Goal: Task Accomplishment & Management: Manage account settings

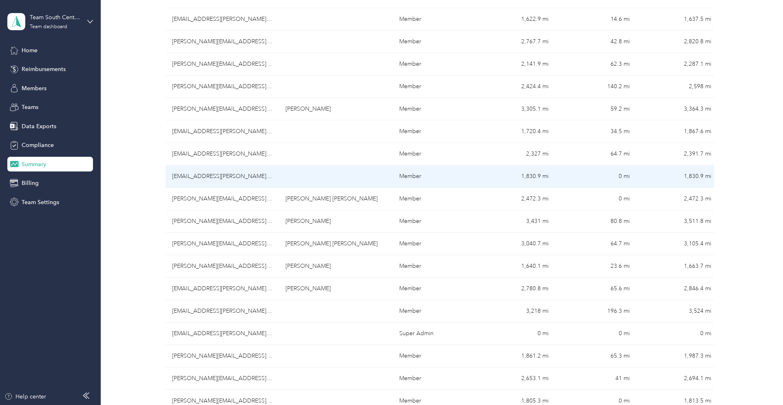
scroll to position [214, 0]
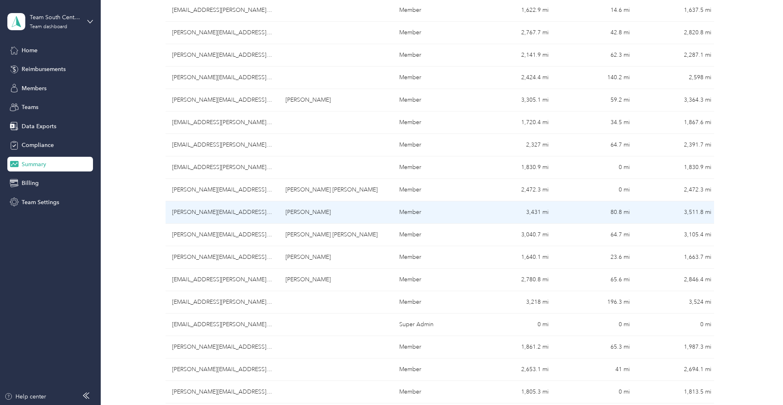
click at [247, 207] on td "[PERSON_NAME][EMAIL_ADDRESS][PERSON_NAME][DOMAIN_NAME]" at bounding box center [223, 212] width 114 height 22
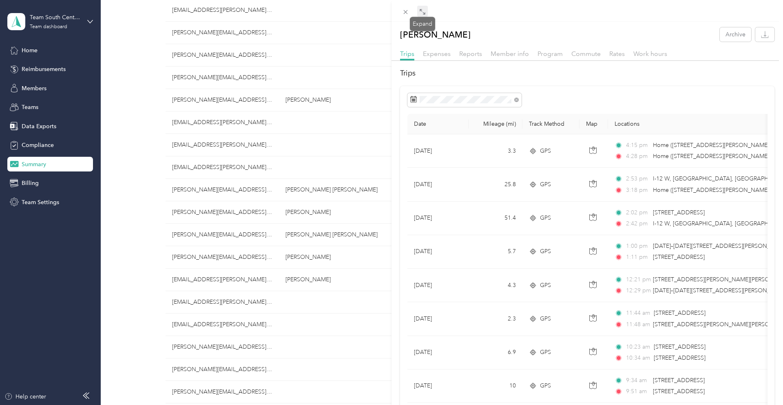
click at [426, 11] on span at bounding box center [422, 11] width 11 height 11
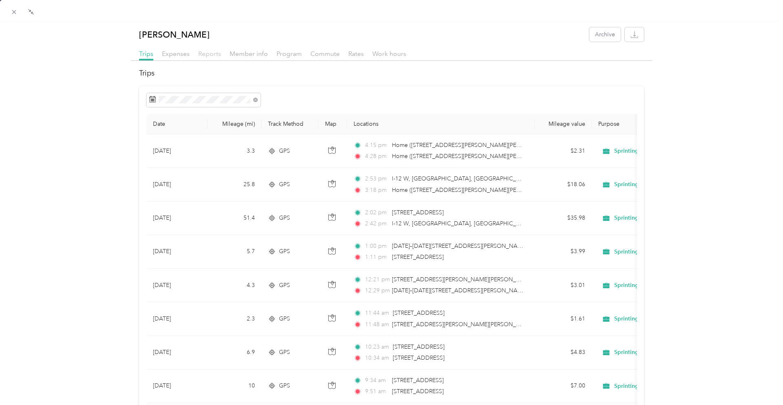
click at [199, 52] on span "Reports" at bounding box center [209, 54] width 23 height 8
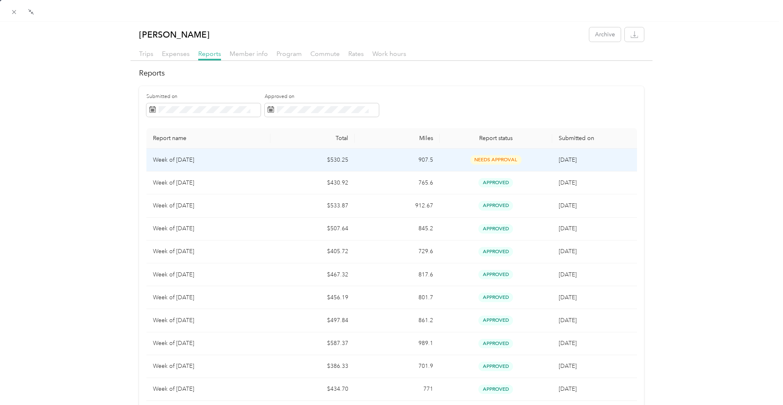
click at [311, 159] on td "$530.25" at bounding box center [312, 159] width 84 height 23
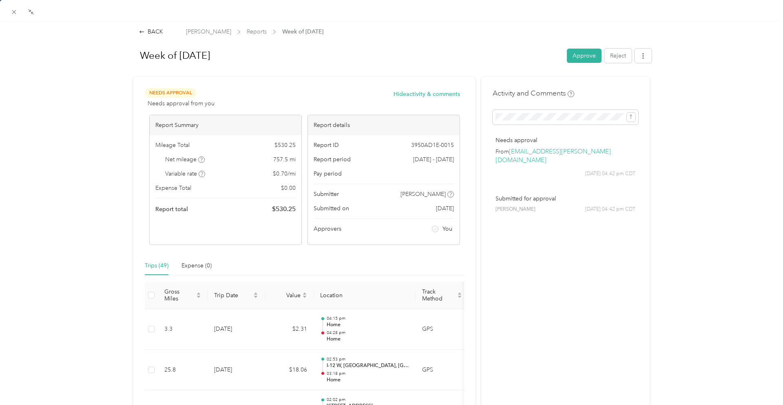
click at [575, 58] on button "Approve" at bounding box center [584, 56] width 35 height 14
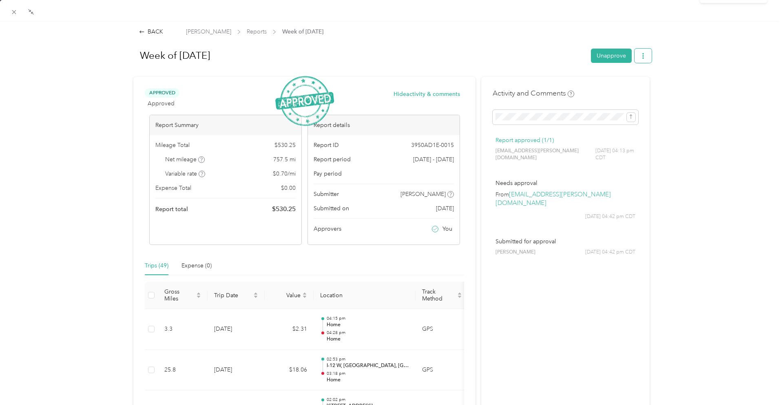
click at [642, 57] on icon "button" at bounding box center [643, 56] width 6 height 6
click at [623, 88] on span "Download" at bounding box center [619, 85] width 27 height 9
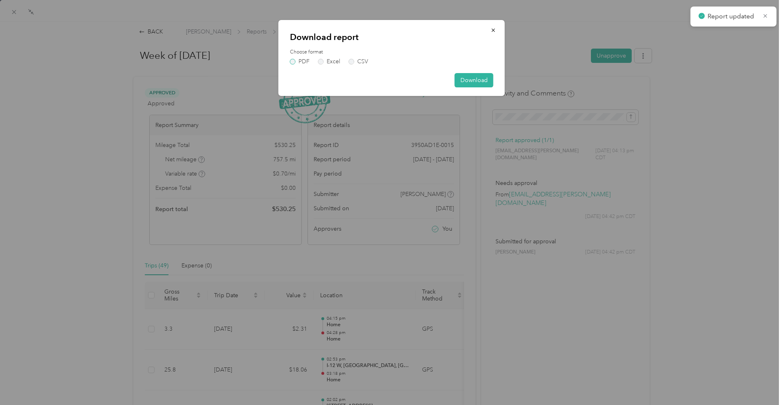
click at [293, 64] on label "PDF" at bounding box center [300, 62] width 20 height 6
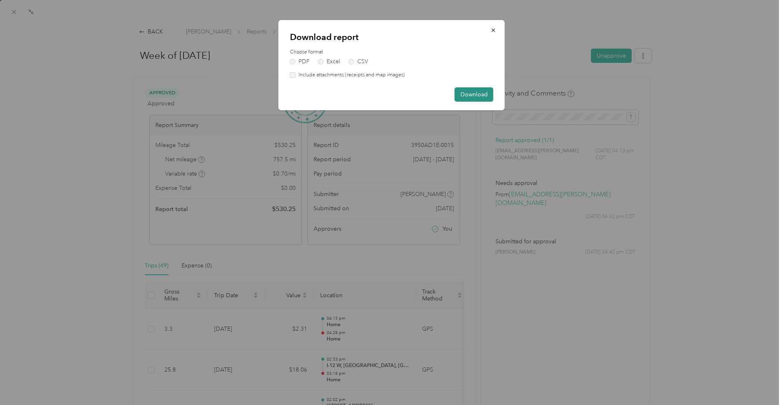
click at [474, 98] on button "Download" at bounding box center [474, 94] width 39 height 14
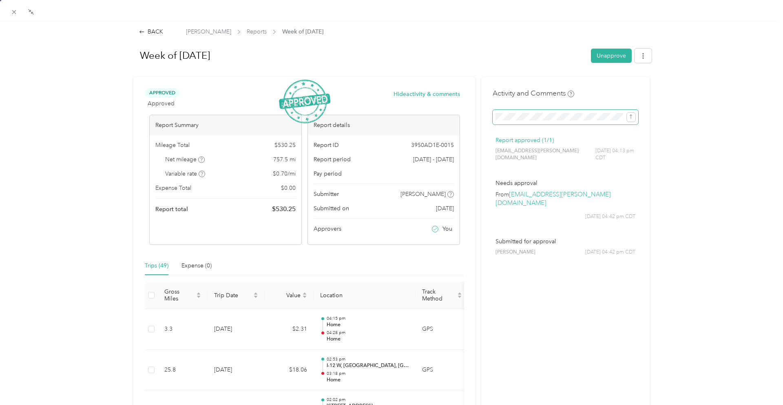
click at [631, 118] on icon "submit" at bounding box center [631, 117] width 6 height 6
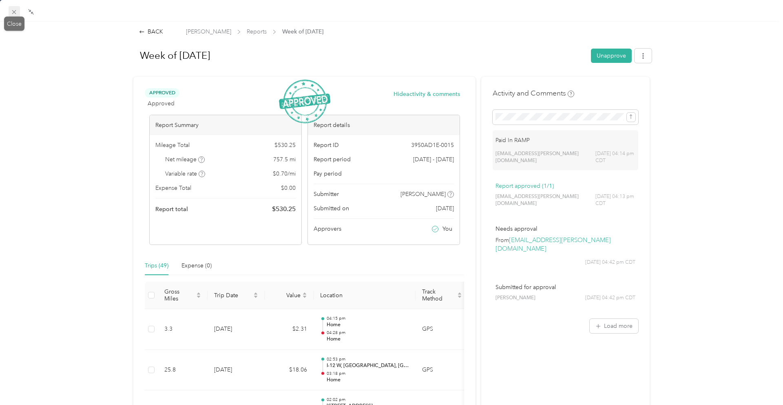
click at [11, 12] on icon at bounding box center [14, 12] width 7 height 7
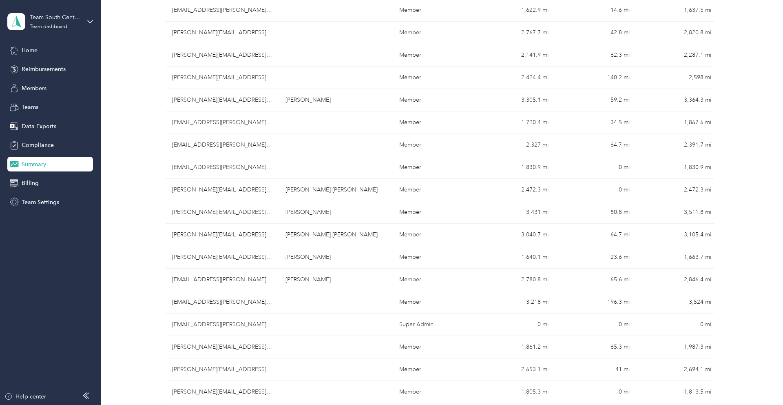
scroll to position [214, 0]
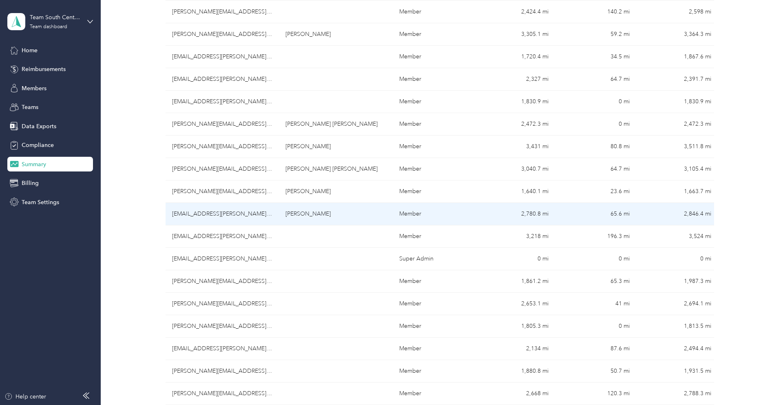
click at [184, 210] on td "[EMAIL_ADDRESS][PERSON_NAME][DOMAIN_NAME]" at bounding box center [223, 214] width 114 height 22
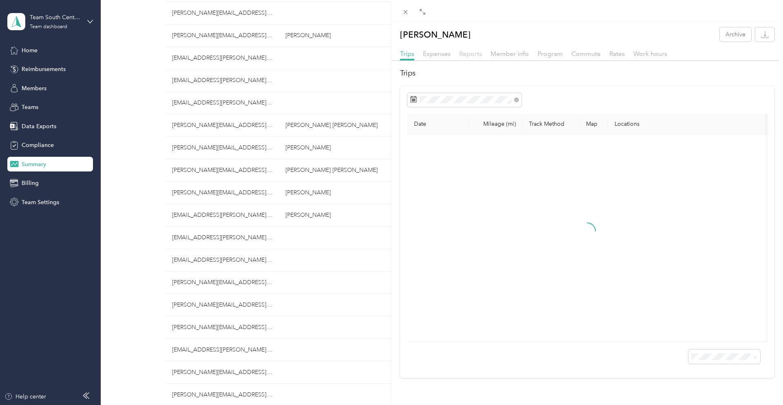
click at [476, 53] on span "Reports" at bounding box center [470, 54] width 23 height 8
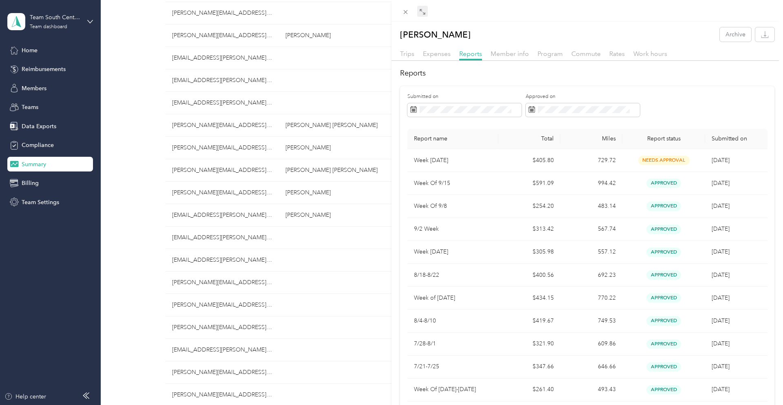
click at [421, 11] on icon at bounding box center [422, 12] width 7 height 7
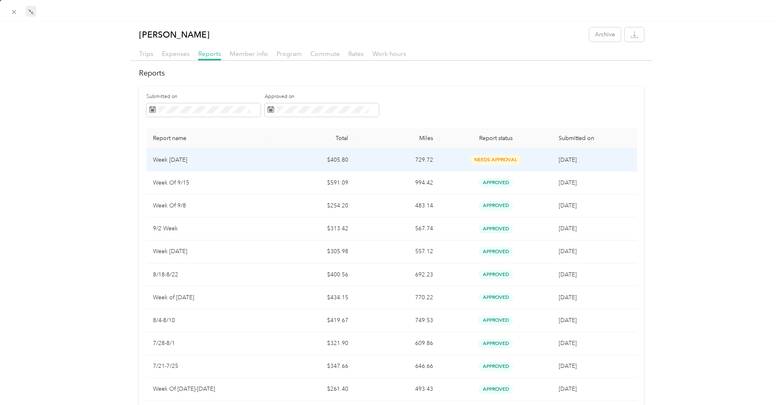
click at [278, 159] on td "$405.80" at bounding box center [312, 159] width 84 height 23
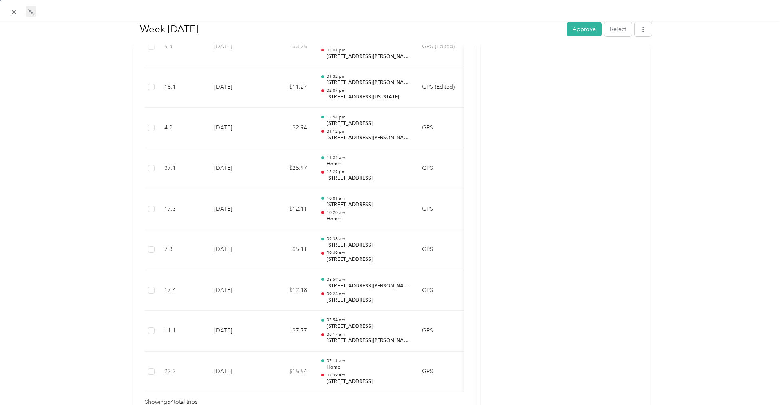
scroll to position [2171, 0]
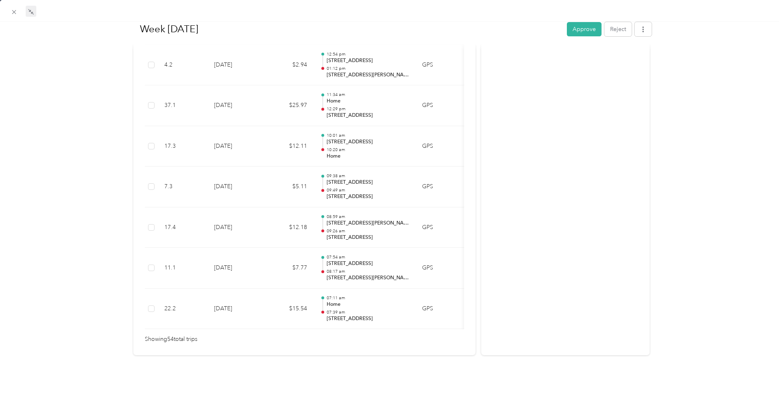
click at [588, 25] on button "Approve" at bounding box center [584, 29] width 35 height 14
click at [646, 26] on icon "button" at bounding box center [643, 29] width 6 height 6
click at [610, 60] on span "Download" at bounding box center [619, 59] width 27 height 9
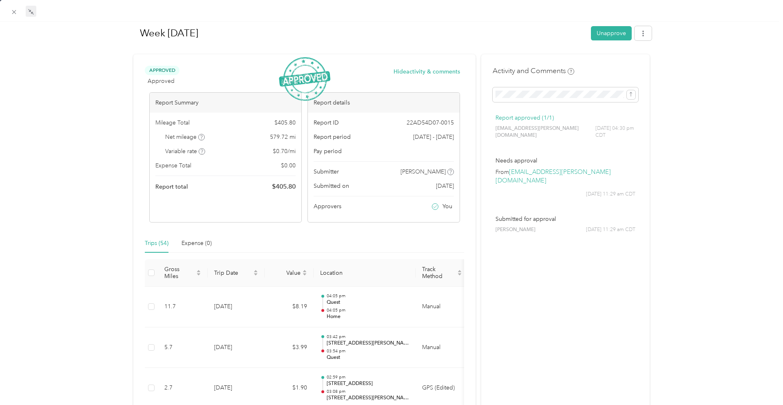
scroll to position [0, 0]
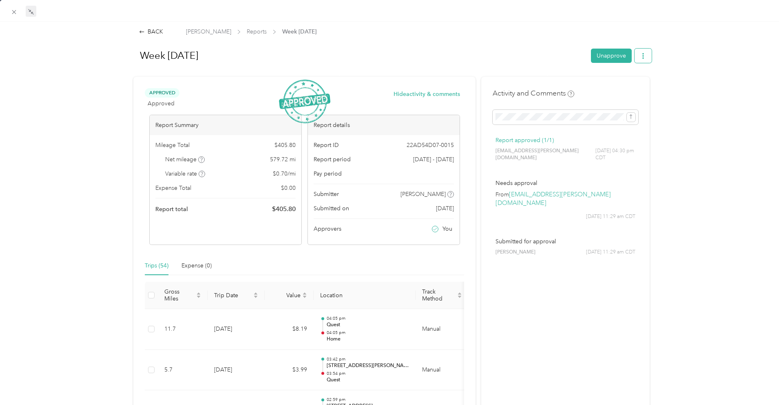
click at [648, 53] on button "button" at bounding box center [643, 56] width 17 height 14
drag, startPoint x: 628, startPoint y: 84, endPoint x: 619, endPoint y: 84, distance: 9.4
click at [627, 84] on span "Download" at bounding box center [619, 85] width 27 height 9
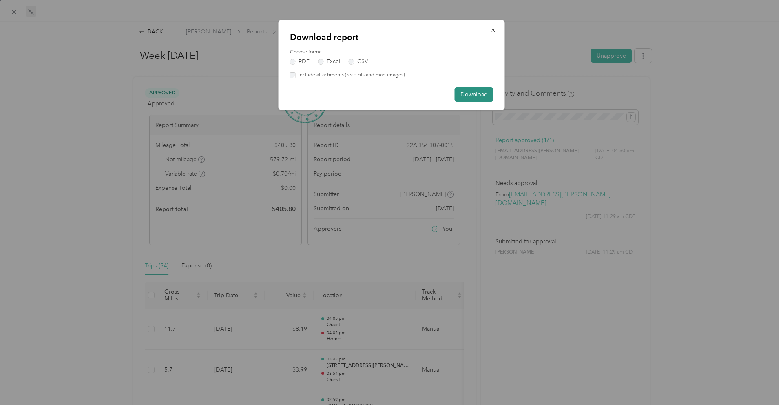
click at [463, 94] on button "Download" at bounding box center [474, 94] width 39 height 14
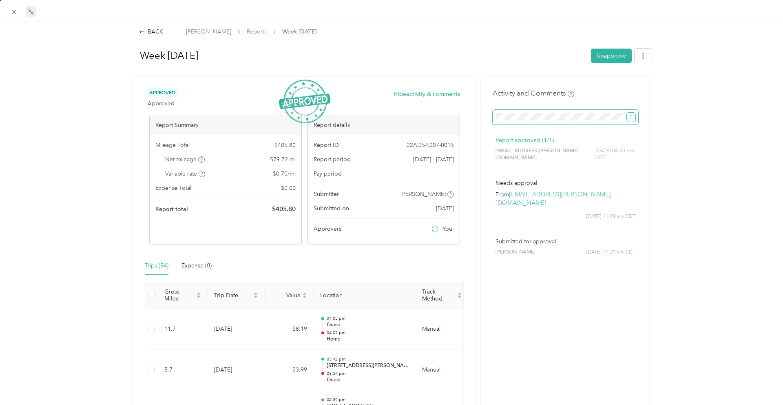
click at [635, 119] on button "submit" at bounding box center [631, 117] width 9 height 9
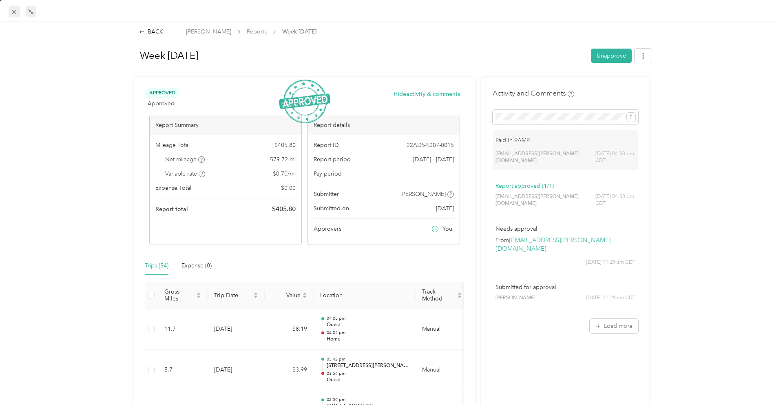
click at [17, 11] on icon at bounding box center [14, 12] width 7 height 7
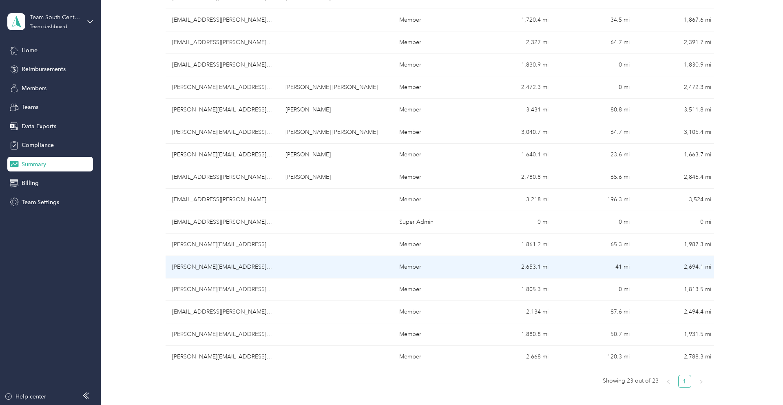
scroll to position [308, 0]
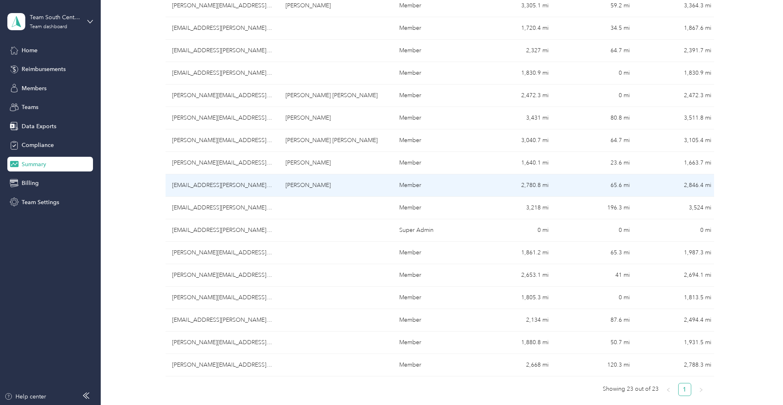
click at [248, 189] on td "[EMAIL_ADDRESS][PERSON_NAME][DOMAIN_NAME]" at bounding box center [223, 185] width 114 height 22
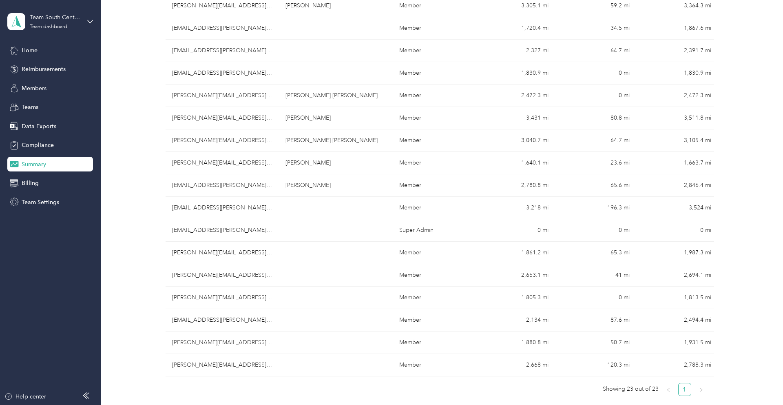
scroll to position [308, 0]
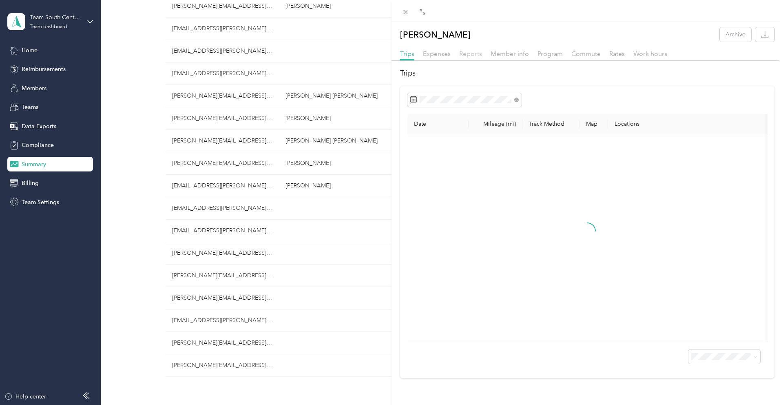
click at [467, 53] on span "Reports" at bounding box center [470, 54] width 23 height 8
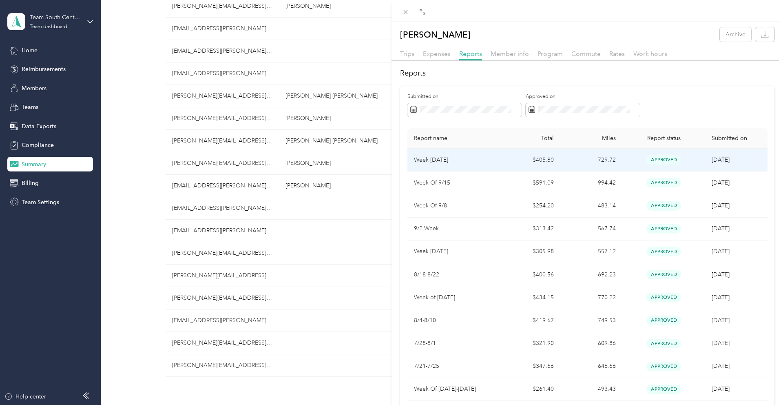
click at [472, 164] on p "Week [DATE]" at bounding box center [453, 159] width 78 height 9
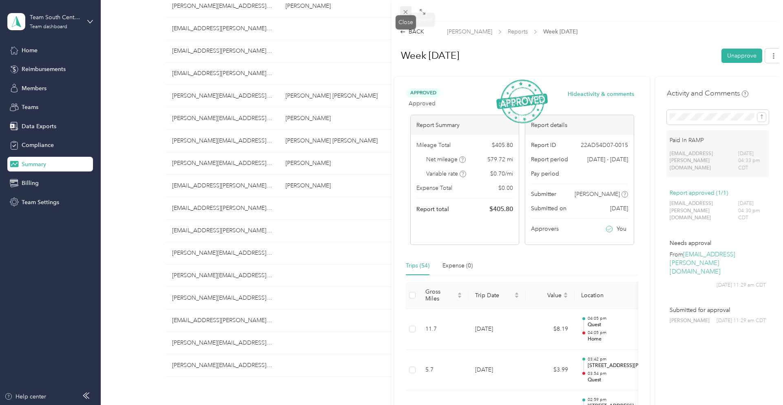
click at [406, 11] on icon at bounding box center [405, 12] width 7 height 7
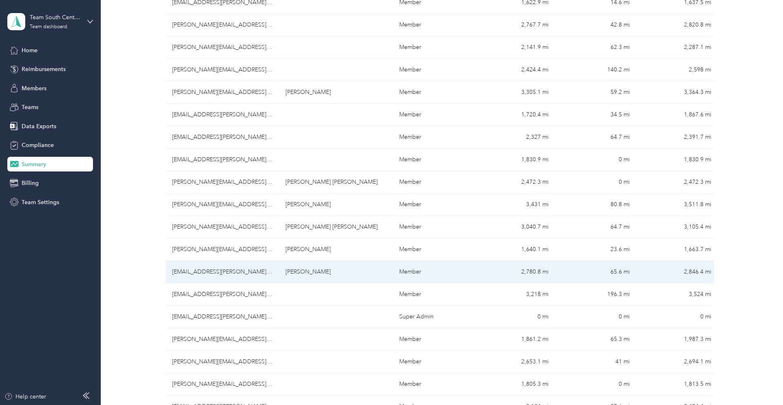
scroll to position [219, 0]
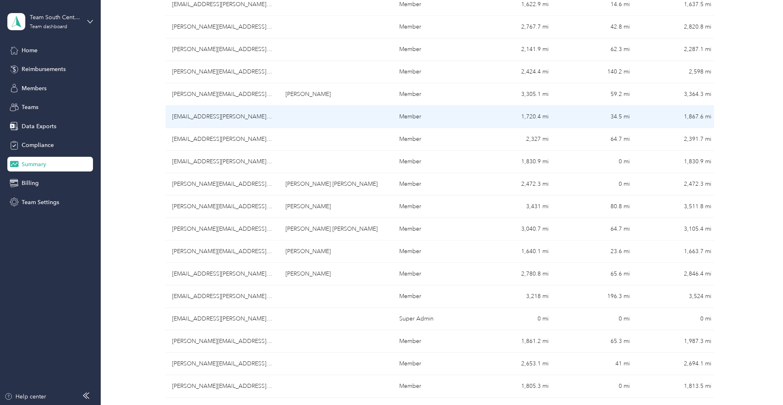
click at [229, 122] on td "[EMAIL_ADDRESS][PERSON_NAME][DOMAIN_NAME]" at bounding box center [223, 117] width 114 height 22
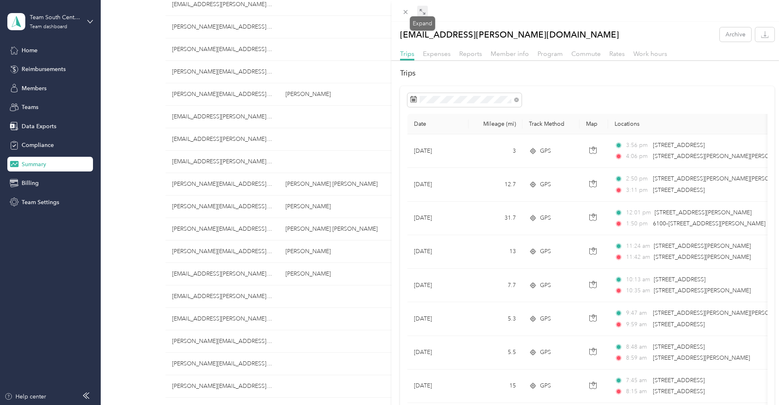
click at [423, 13] on icon at bounding box center [422, 12] width 7 height 7
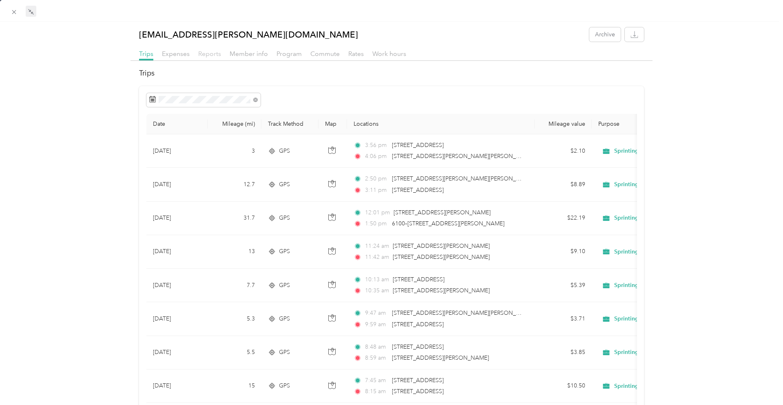
click at [202, 55] on span "Reports" at bounding box center [209, 54] width 23 height 8
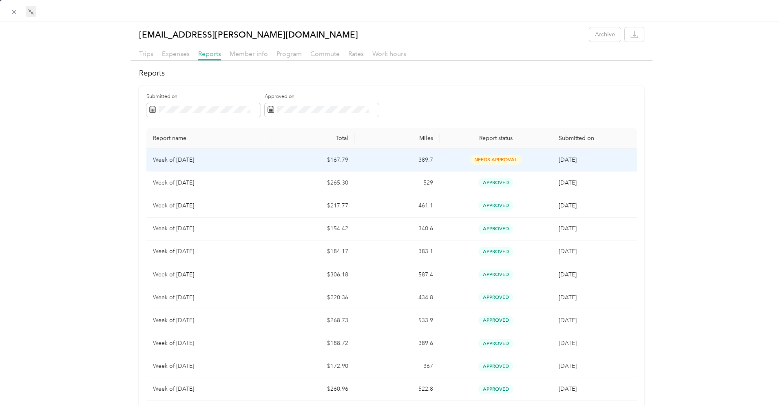
click at [313, 162] on td "$167.79" at bounding box center [312, 159] width 84 height 23
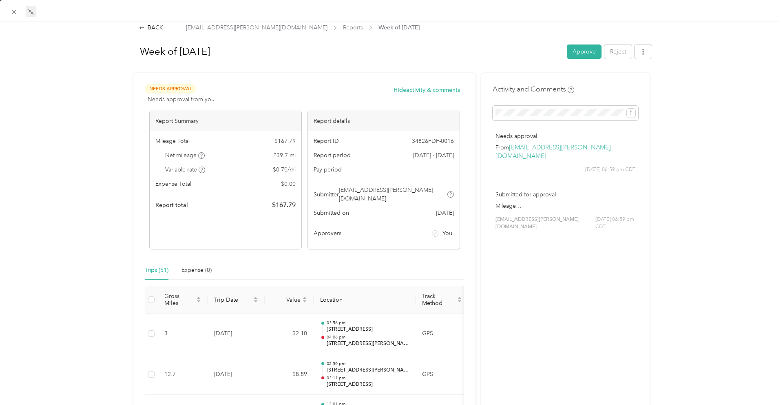
scroll to position [1, 0]
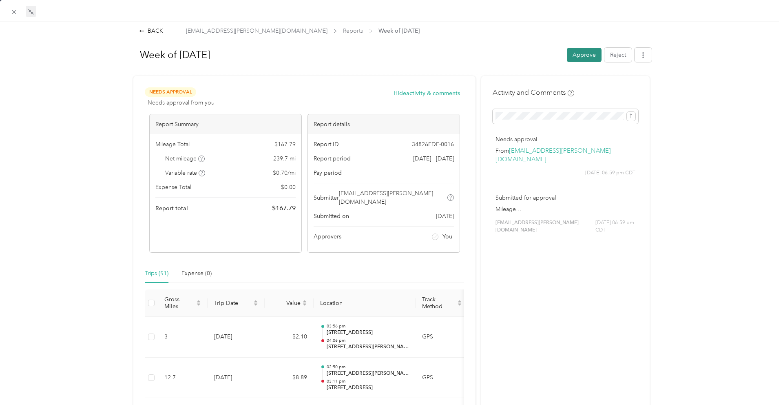
click at [588, 53] on button "Approve" at bounding box center [584, 55] width 35 height 14
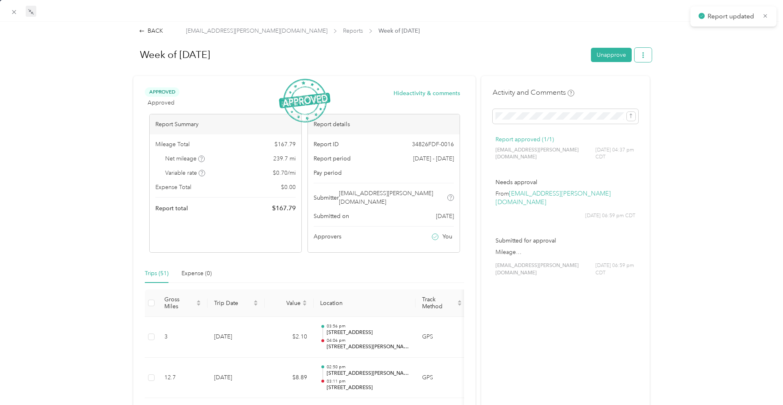
scroll to position [2, 0]
click at [646, 56] on icon "button" at bounding box center [643, 54] width 6 height 6
drag, startPoint x: 624, startPoint y: 84, endPoint x: 592, endPoint y: 81, distance: 31.9
click at [624, 84] on span "Download" at bounding box center [619, 83] width 27 height 9
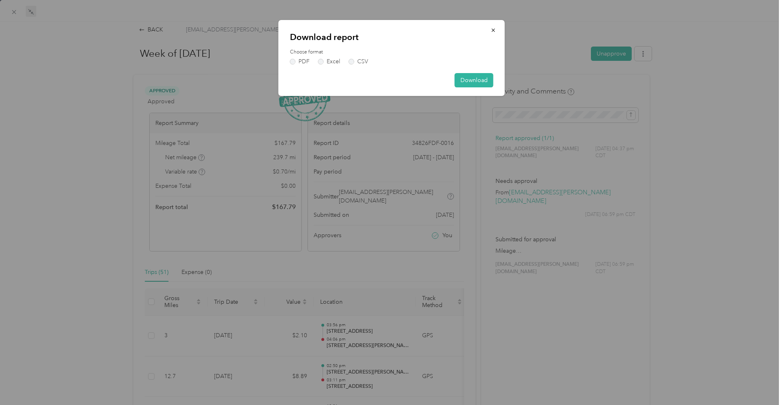
drag, startPoint x: 301, startPoint y: 60, endPoint x: 372, endPoint y: 64, distance: 70.3
click at [301, 60] on label "PDF" at bounding box center [300, 62] width 20 height 6
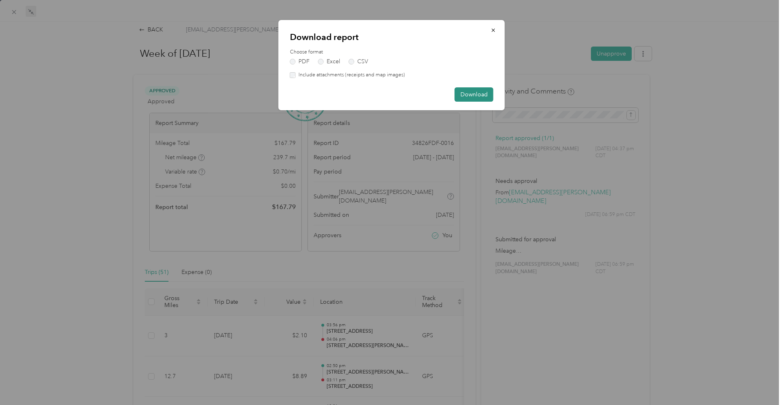
click at [478, 97] on button "Download" at bounding box center [474, 94] width 39 height 14
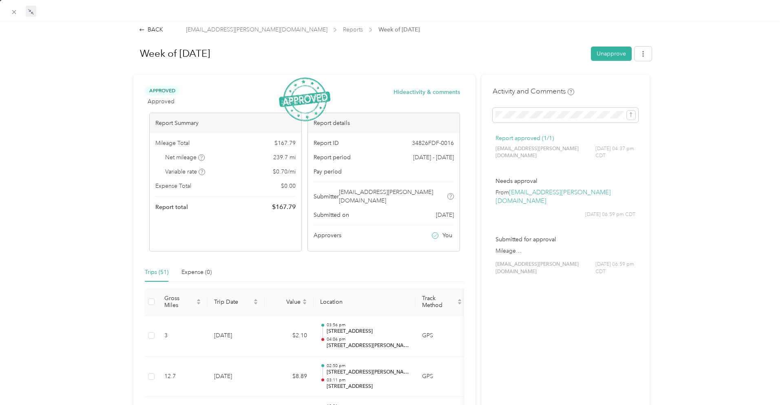
drag, startPoint x: 743, startPoint y: 115, endPoint x: 740, endPoint y: 118, distance: 4.3
drag, startPoint x: 730, startPoint y: 143, endPoint x: 725, endPoint y: 138, distance: 7.2
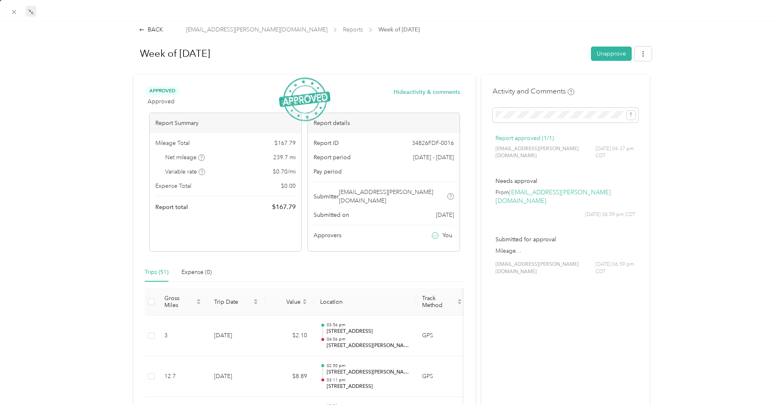
click at [551, 25] on div "BACK [EMAIL_ADDRESS][PERSON_NAME][DOMAIN_NAME] Reports Week of [DATE]" at bounding box center [392, 29] width 522 height 9
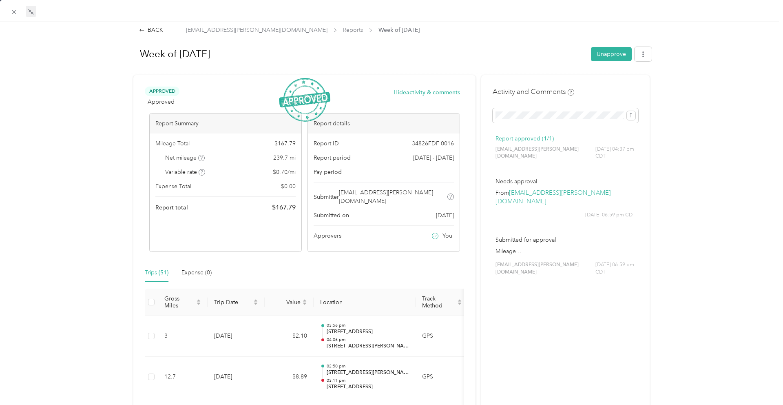
click at [527, 13] on div at bounding box center [391, 11] width 783 height 22
drag, startPoint x: 558, startPoint y: 38, endPoint x: 564, endPoint y: 40, distance: 6.4
click at [632, 117] on icon "submit" at bounding box center [631, 117] width 6 height 6
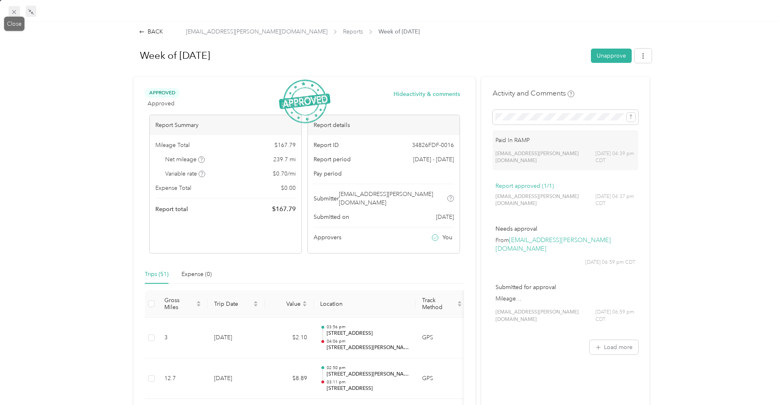
click at [15, 13] on icon at bounding box center [14, 12] width 4 height 4
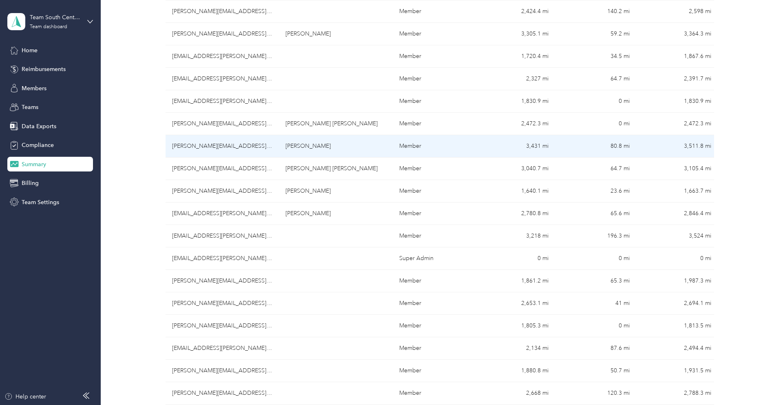
scroll to position [281, 0]
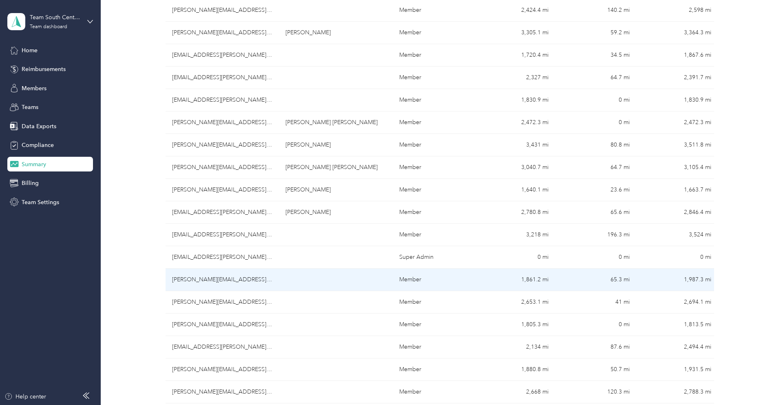
click at [213, 276] on td "[PERSON_NAME][EMAIL_ADDRESS][PERSON_NAME][DOMAIN_NAME]" at bounding box center [223, 279] width 114 height 22
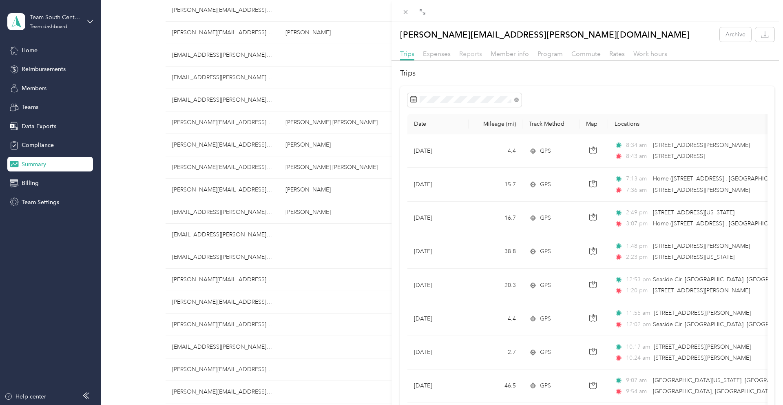
click at [462, 53] on span "Reports" at bounding box center [470, 54] width 23 height 8
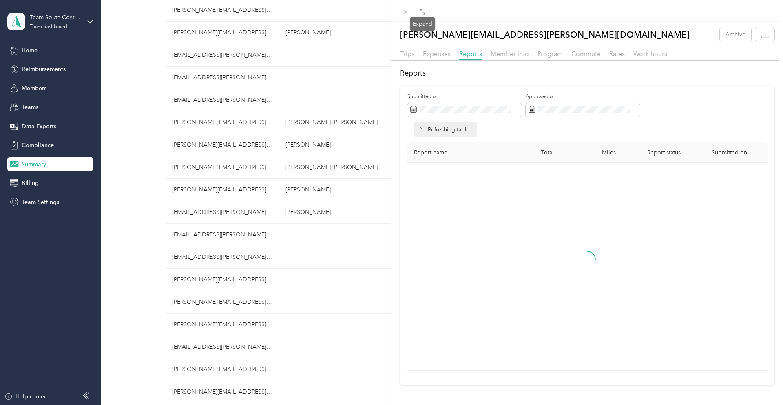
click at [423, 12] on icon at bounding box center [422, 12] width 7 height 7
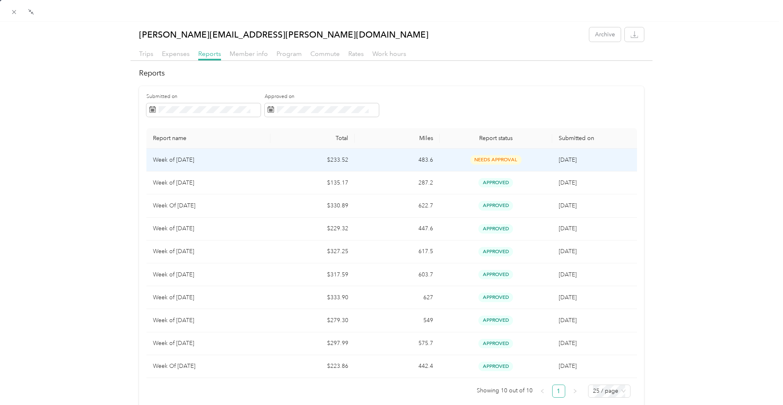
click at [272, 161] on td "$233.52" at bounding box center [312, 159] width 84 height 23
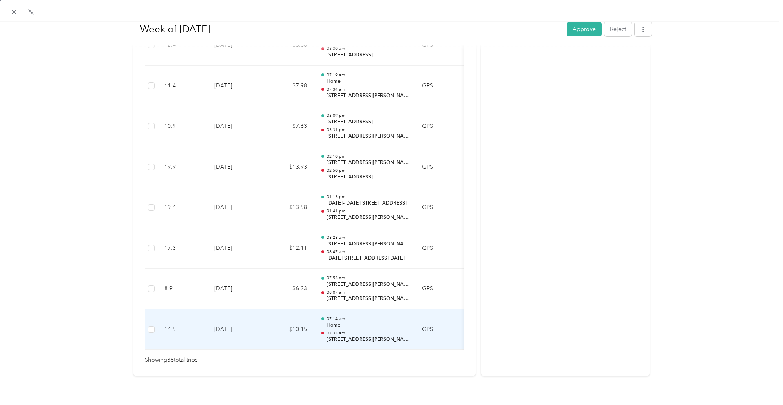
scroll to position [1441, 0]
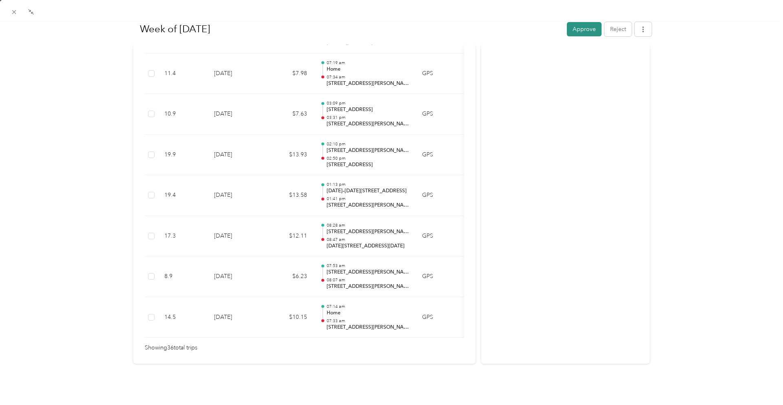
click at [579, 35] on button "Approve" at bounding box center [584, 29] width 35 height 14
click at [648, 33] on button "button" at bounding box center [643, 29] width 17 height 14
click at [630, 55] on span "Download" at bounding box center [619, 59] width 27 height 9
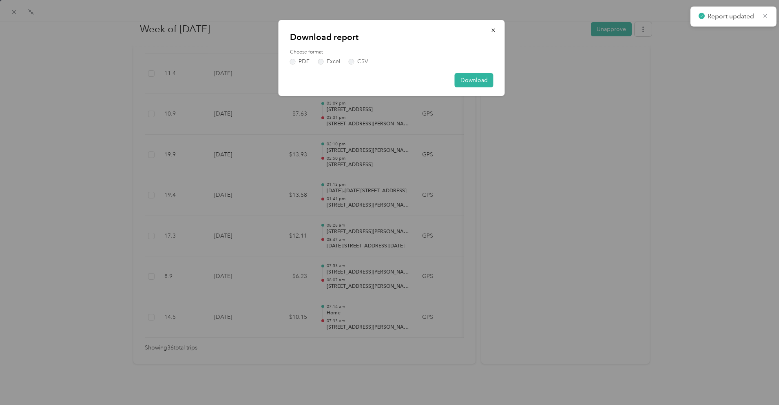
drag, startPoint x: 303, startPoint y: 63, endPoint x: 341, endPoint y: 67, distance: 37.7
click at [303, 63] on label "PDF" at bounding box center [300, 62] width 20 height 6
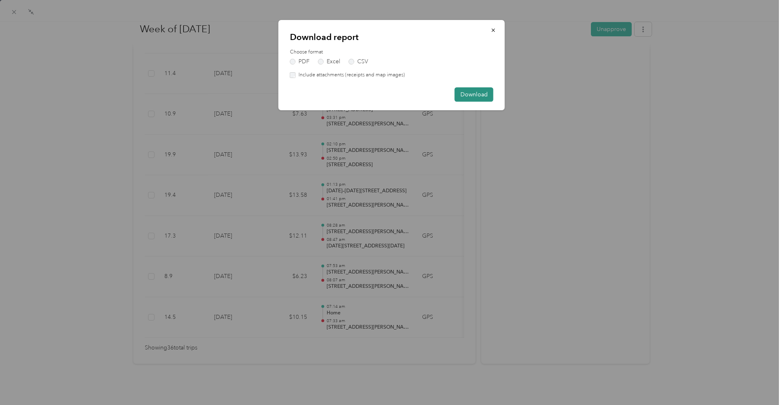
click at [460, 94] on button "Download" at bounding box center [474, 94] width 39 height 14
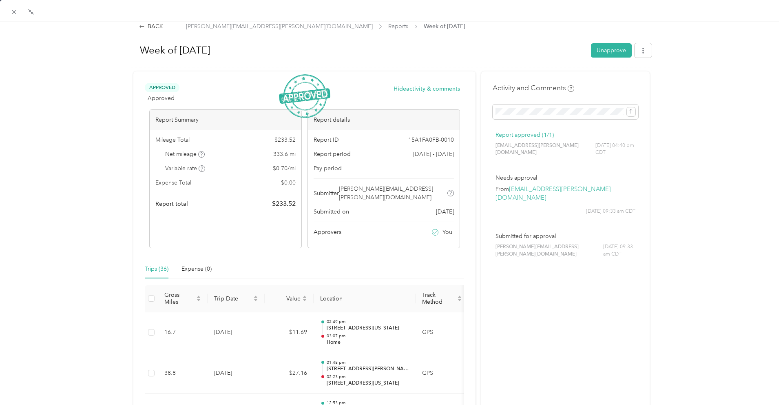
scroll to position [0, 0]
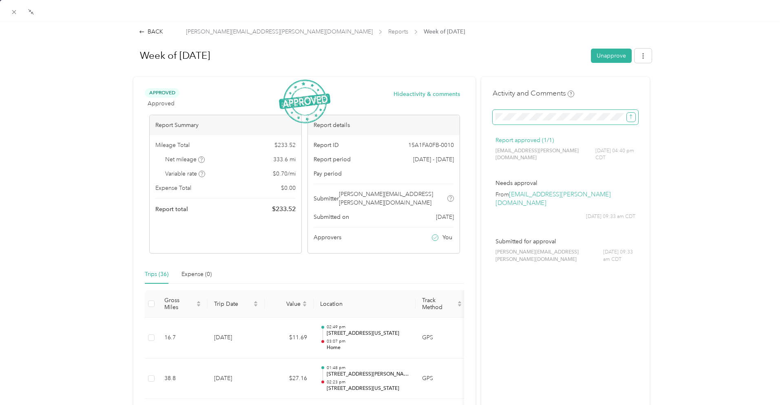
click at [630, 116] on icon "submit" at bounding box center [631, 117] width 6 height 6
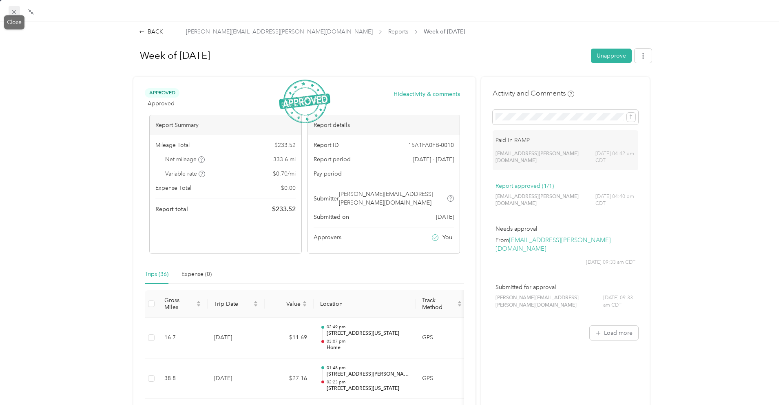
click at [12, 9] on icon at bounding box center [14, 12] width 7 height 7
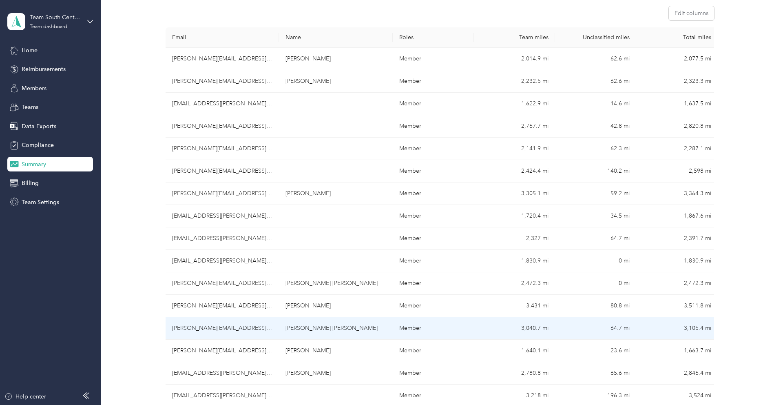
scroll to position [119, 0]
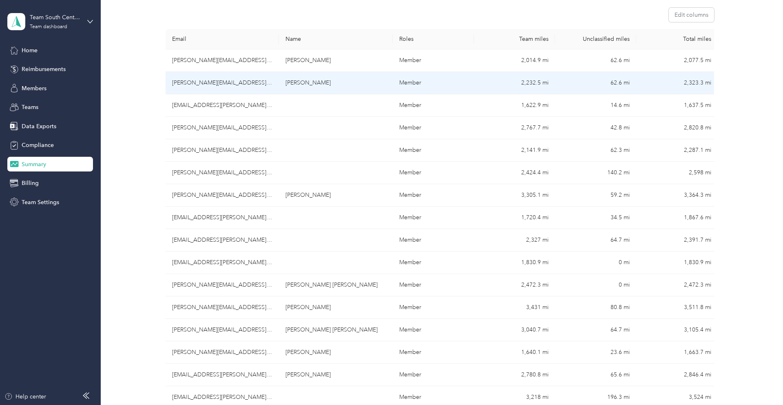
click at [240, 86] on td "[PERSON_NAME][EMAIL_ADDRESS][PERSON_NAME][DOMAIN_NAME]" at bounding box center [223, 83] width 114 height 22
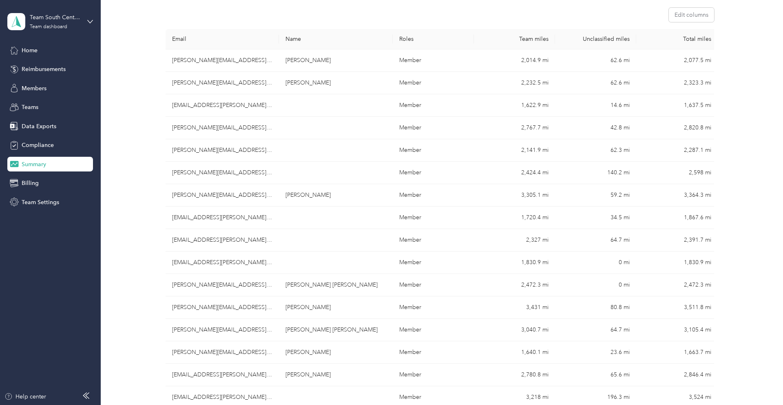
scroll to position [117, 0]
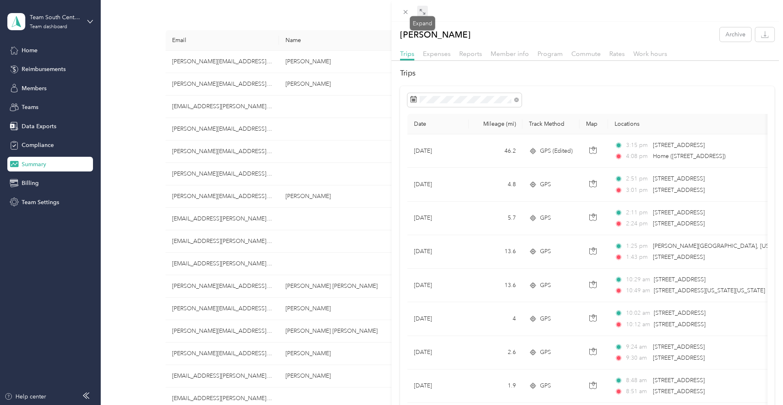
click at [423, 11] on icon at bounding box center [422, 12] width 7 height 7
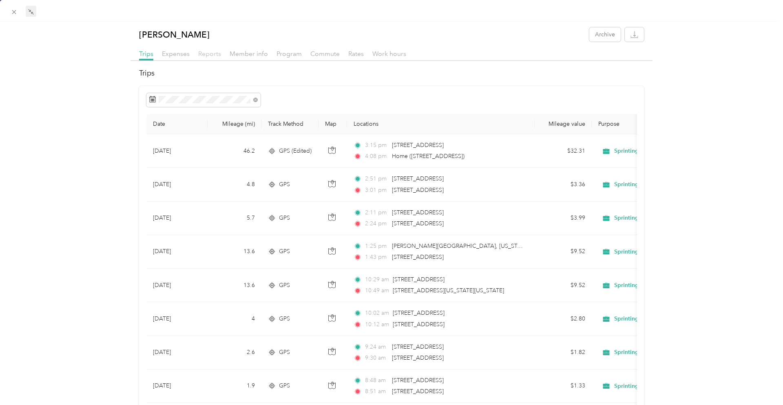
click at [209, 55] on span "Reports" at bounding box center [209, 54] width 23 height 8
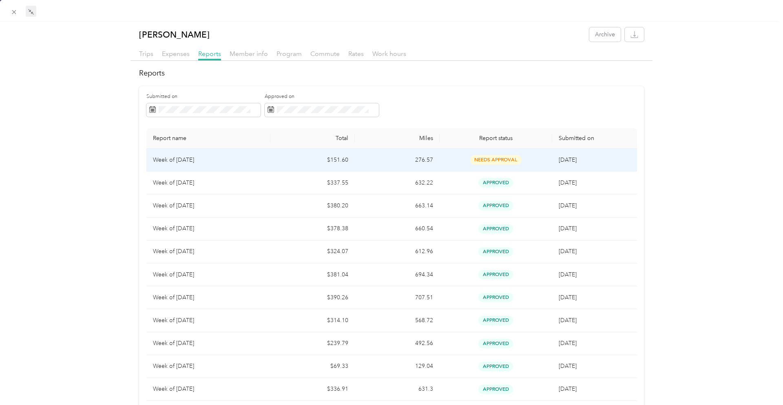
click at [285, 163] on td "$151.60" at bounding box center [312, 159] width 84 height 23
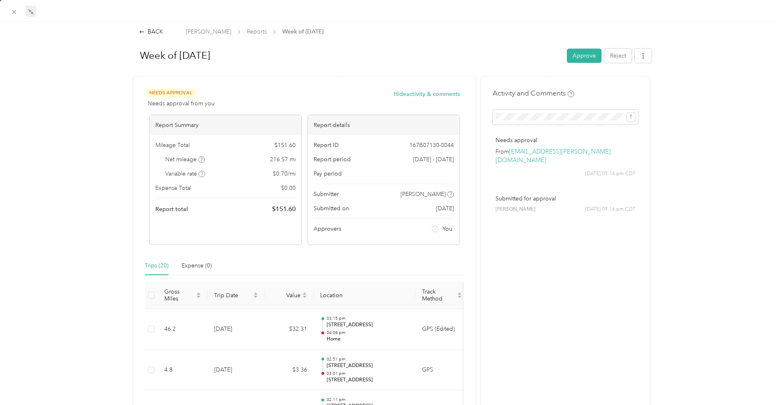
click at [590, 63] on div "Week of [DATE] Approve Reject" at bounding box center [391, 57] width 520 height 24
click at [590, 60] on button "Approve" at bounding box center [584, 56] width 35 height 14
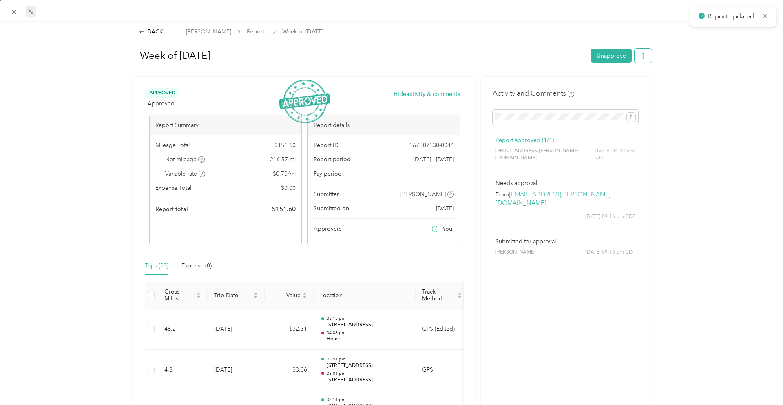
click at [647, 54] on button "button" at bounding box center [643, 56] width 17 height 14
click at [623, 86] on span "Download" at bounding box center [619, 85] width 27 height 9
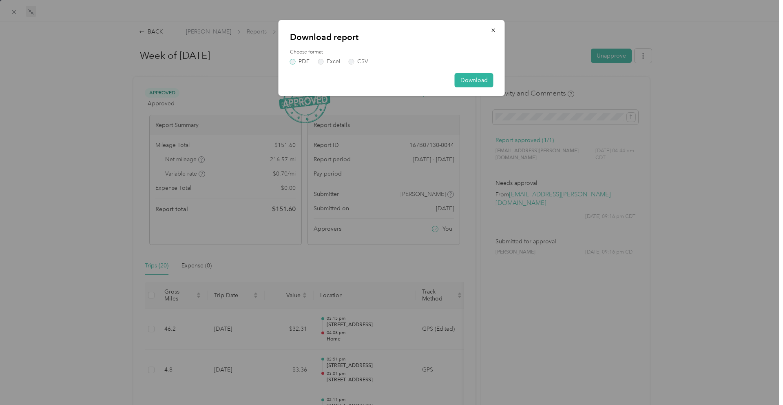
click at [294, 63] on label "PDF" at bounding box center [300, 62] width 20 height 6
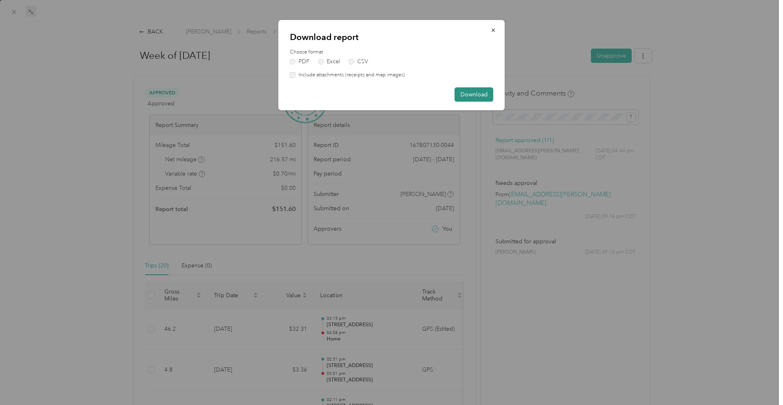
click at [473, 91] on button "Download" at bounding box center [474, 94] width 39 height 14
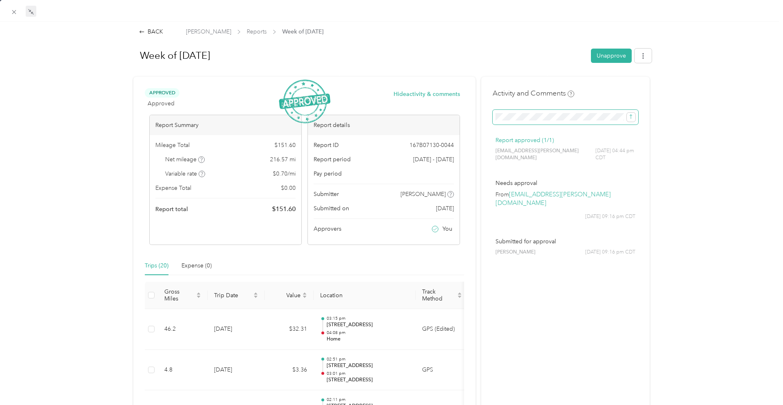
click at [554, 123] on span at bounding box center [566, 117] width 146 height 15
drag, startPoint x: 629, startPoint y: 118, endPoint x: 624, endPoint y: 117, distance: 5.0
click at [629, 118] on icon "submit" at bounding box center [631, 117] width 6 height 6
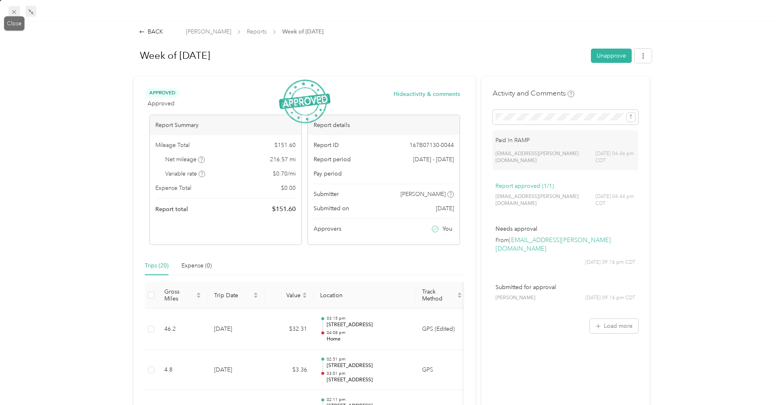
click at [16, 13] on icon at bounding box center [14, 12] width 7 height 7
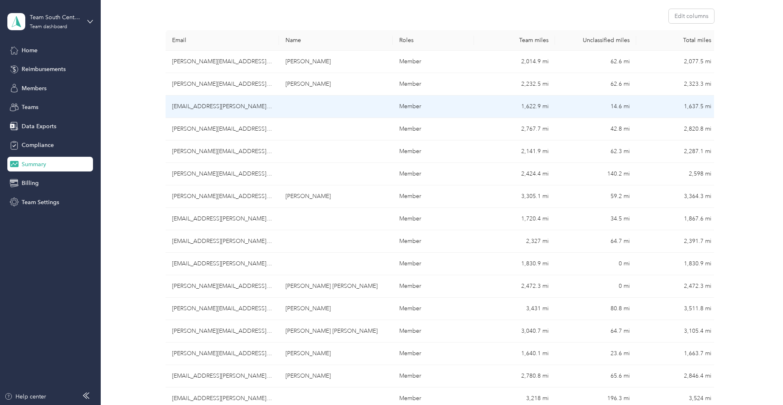
click at [184, 109] on td "[EMAIL_ADDRESS][PERSON_NAME][DOMAIN_NAME]" at bounding box center [223, 106] width 114 height 22
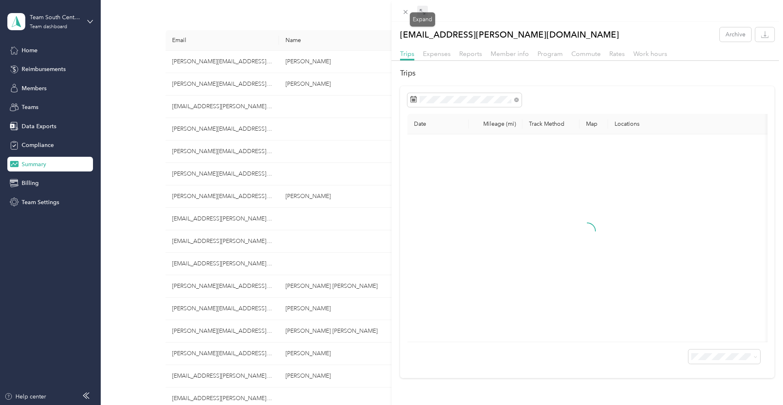
click at [426, 14] on span at bounding box center [422, 11] width 11 height 11
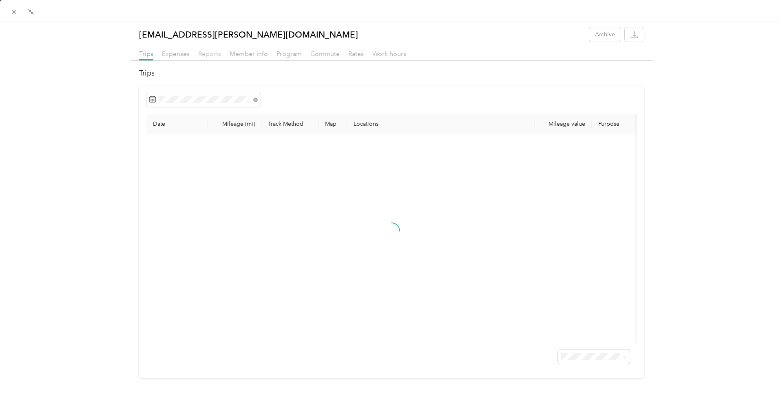
click at [214, 55] on span "Reports" at bounding box center [209, 54] width 23 height 8
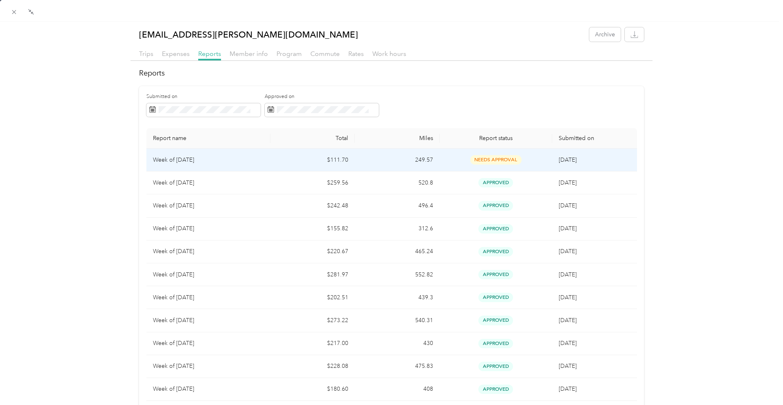
click at [302, 157] on td "$111.70" at bounding box center [312, 159] width 84 height 23
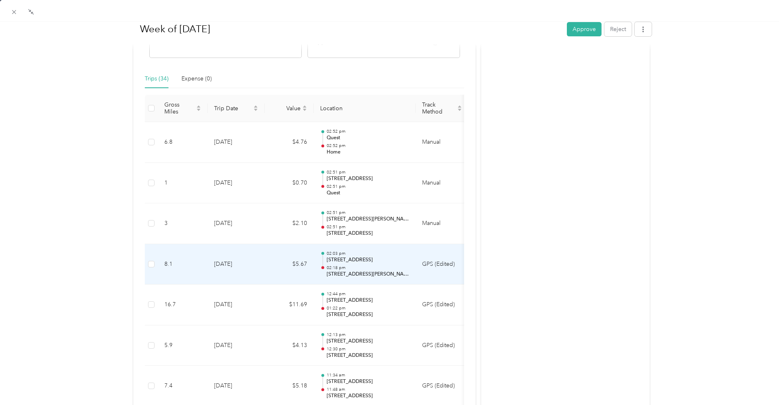
scroll to position [170, 0]
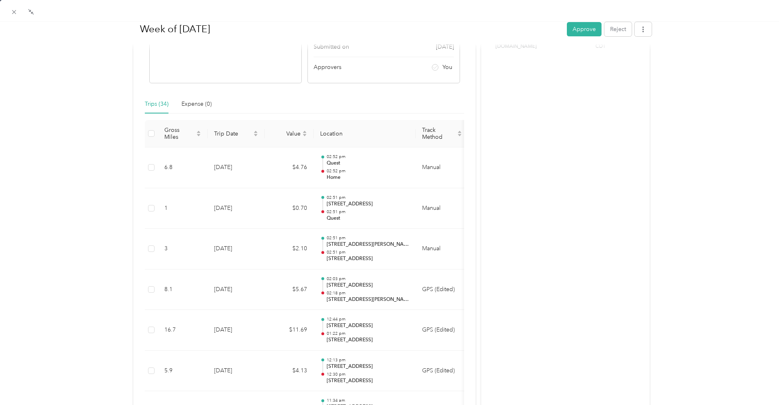
click at [580, 25] on button "Approve" at bounding box center [584, 29] width 35 height 14
click at [646, 30] on button "button" at bounding box center [643, 29] width 17 height 14
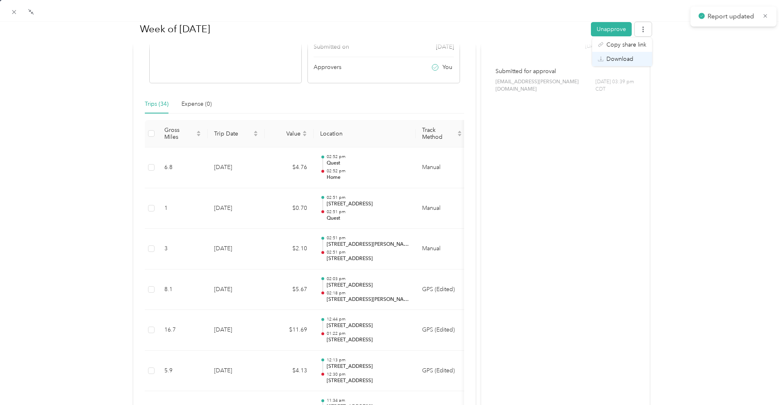
drag, startPoint x: 612, startPoint y: 58, endPoint x: 595, endPoint y: 57, distance: 16.3
click at [609, 58] on span "Download" at bounding box center [619, 59] width 27 height 9
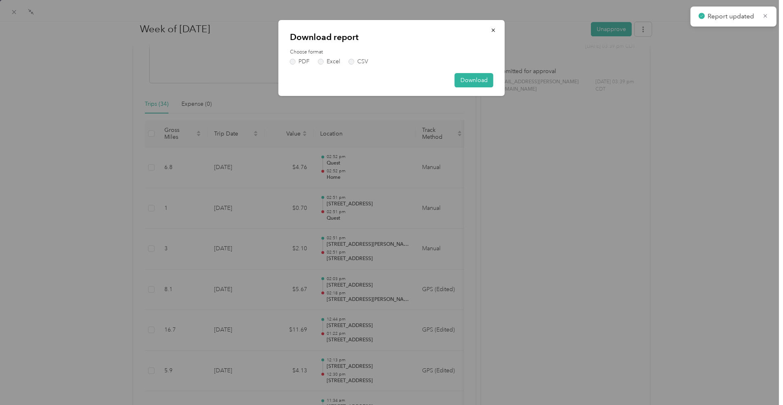
click at [310, 59] on div "PDF Excel CSV" at bounding box center [392, 62] width 204 height 6
click at [308, 59] on label "PDF" at bounding box center [300, 62] width 20 height 6
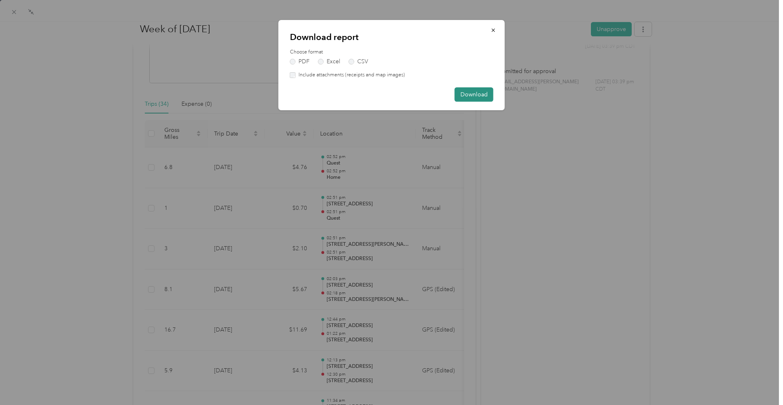
click at [470, 95] on button "Download" at bounding box center [474, 94] width 39 height 14
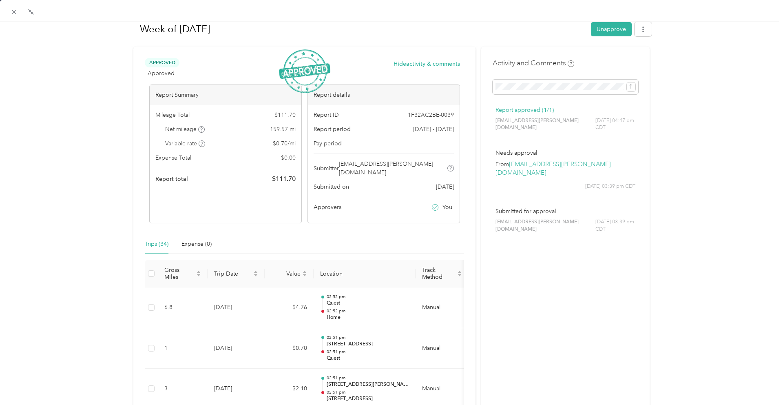
scroll to position [0, 0]
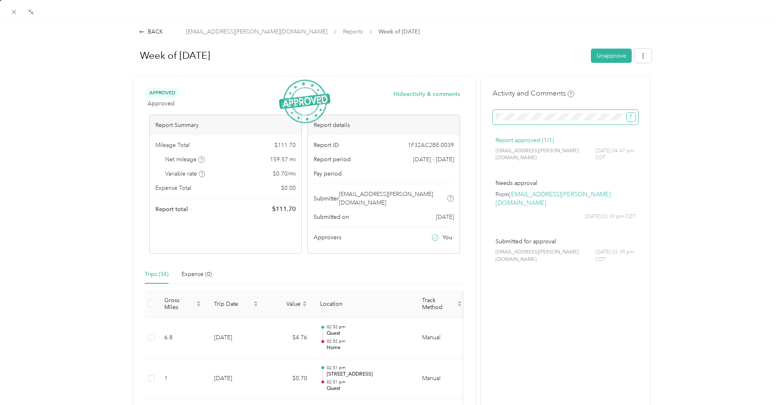
click at [631, 116] on icon "submit" at bounding box center [631, 117] width 6 height 6
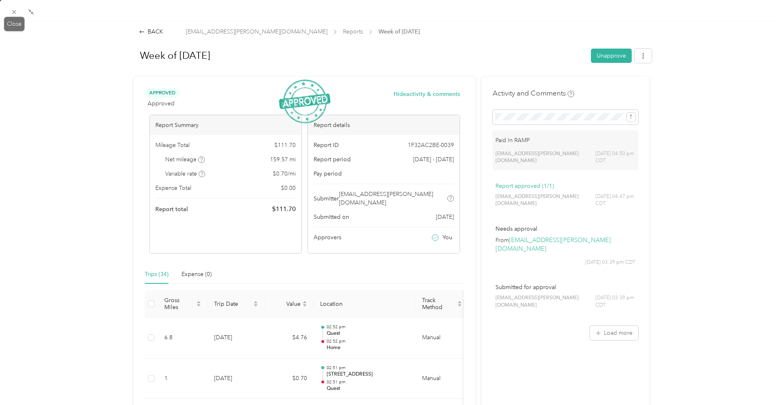
drag, startPoint x: 16, startPoint y: 10, endPoint x: 47, endPoint y: 9, distance: 31.0
click at [16, 10] on icon at bounding box center [14, 12] width 7 height 7
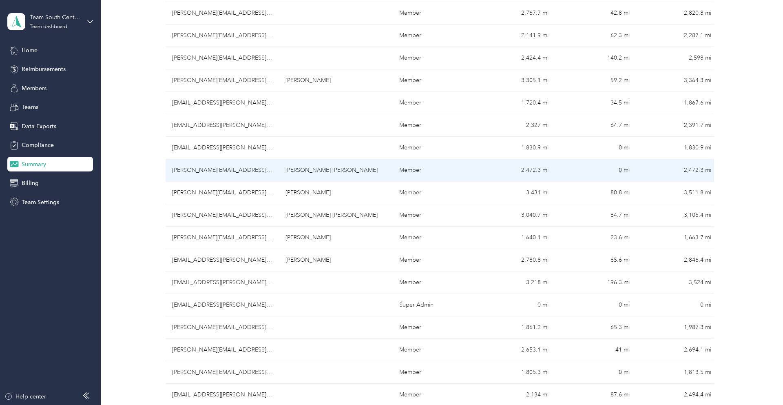
scroll to position [244, 0]
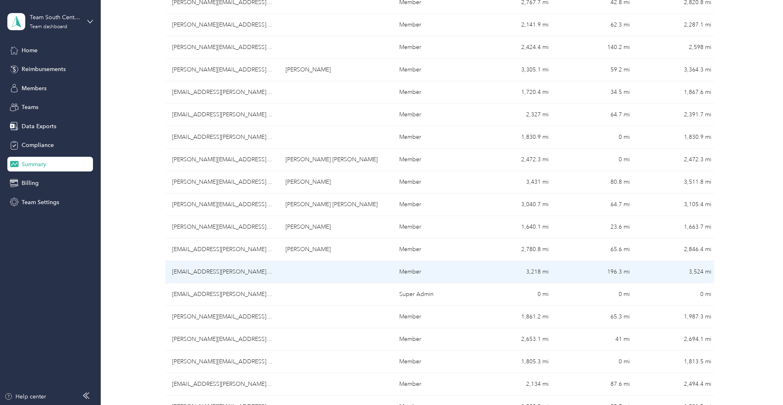
click at [216, 272] on td "[EMAIL_ADDRESS][PERSON_NAME][DOMAIN_NAME]" at bounding box center [223, 272] width 114 height 22
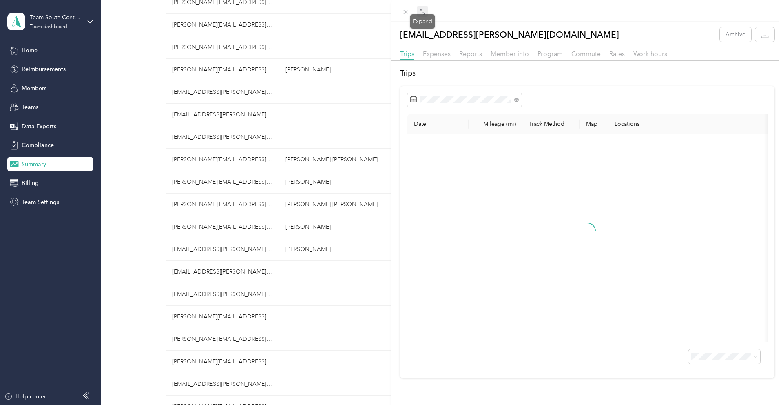
click at [422, 11] on icon at bounding box center [422, 12] width 7 height 7
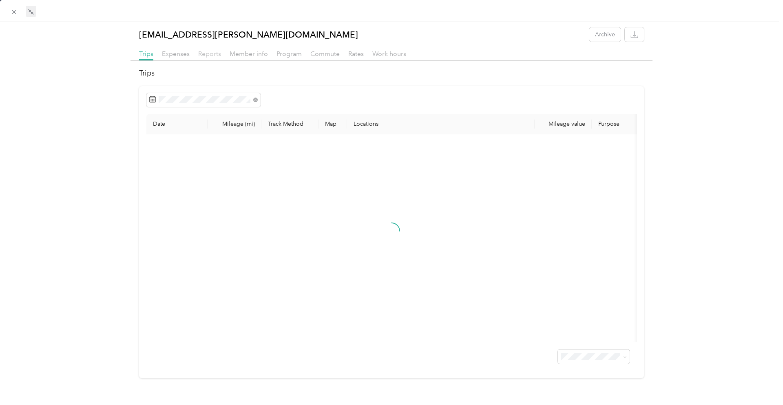
click at [215, 55] on span "Reports" at bounding box center [209, 54] width 23 height 8
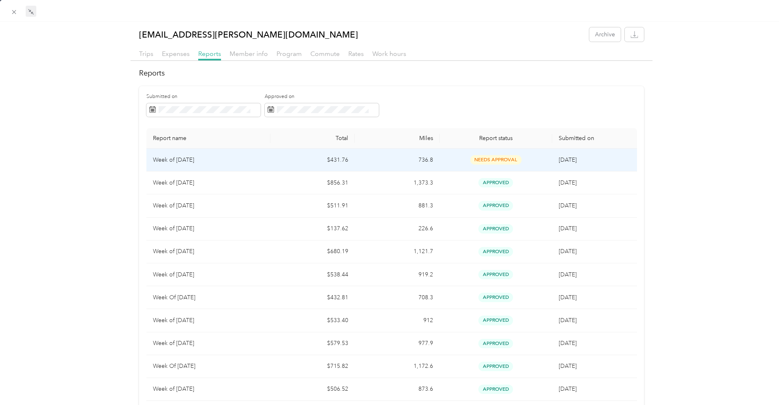
click at [253, 163] on p "Week of [DATE]" at bounding box center [208, 159] width 111 height 9
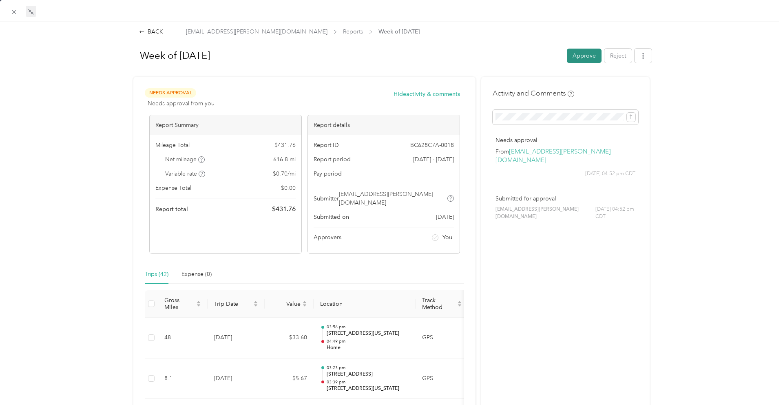
click at [589, 58] on button "Approve" at bounding box center [584, 56] width 35 height 14
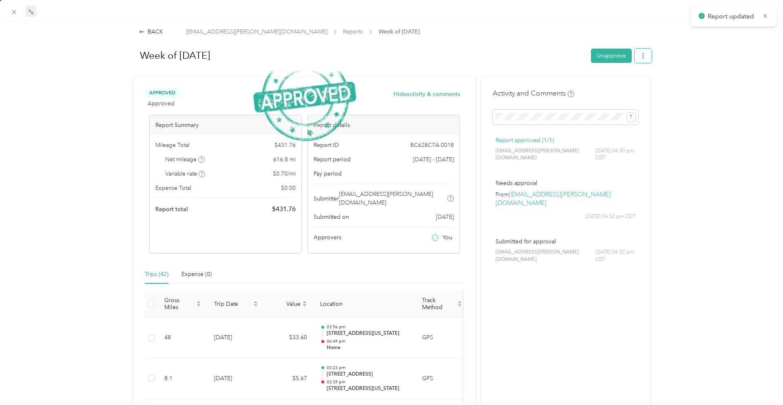
click at [642, 57] on icon "button" at bounding box center [643, 56] width 6 height 6
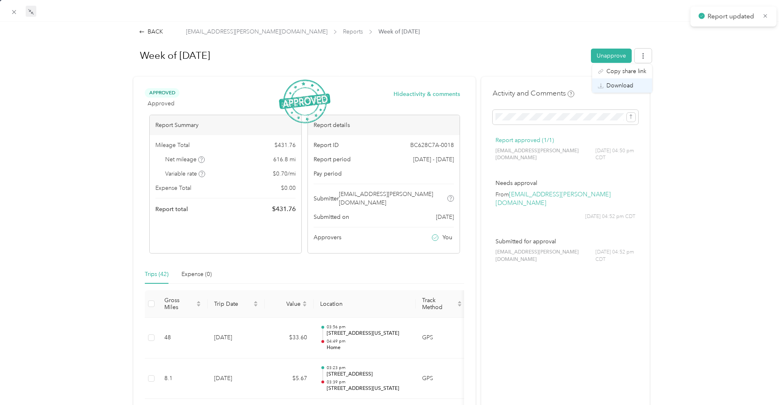
click at [631, 81] on span "Download" at bounding box center [619, 85] width 27 height 9
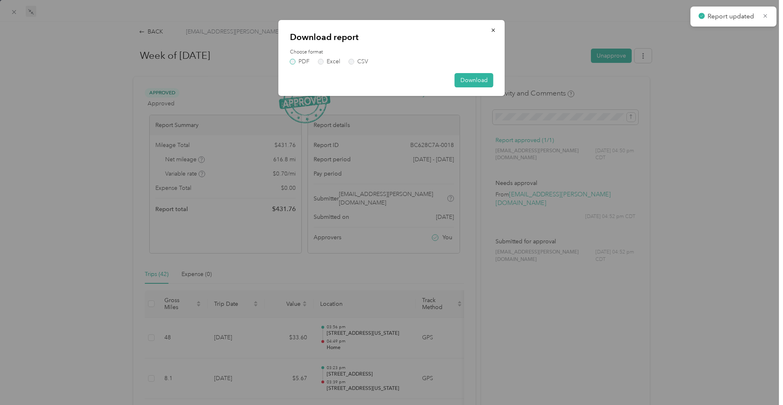
drag, startPoint x: 295, startPoint y: 62, endPoint x: 308, endPoint y: 63, distance: 12.6
click at [295, 62] on label "PDF" at bounding box center [300, 62] width 20 height 6
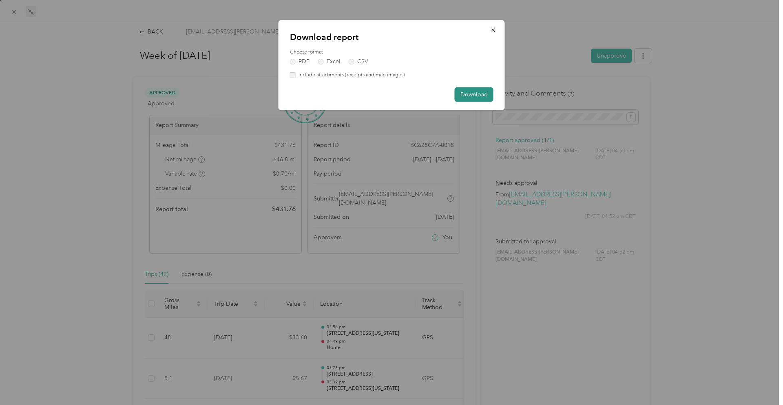
click at [467, 93] on button "Download" at bounding box center [474, 94] width 39 height 14
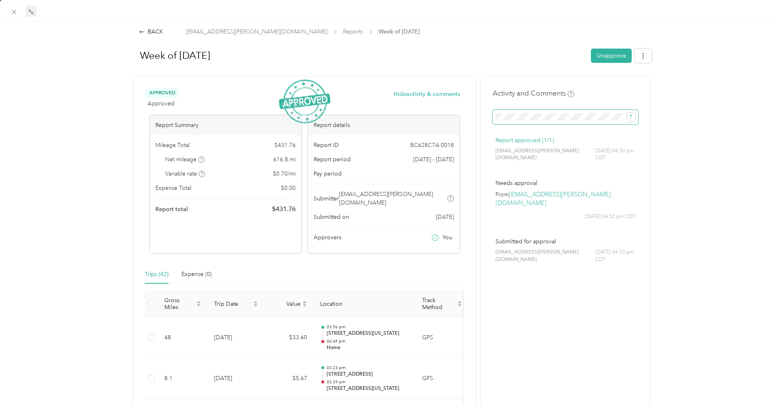
click at [564, 122] on span at bounding box center [566, 117] width 146 height 15
drag, startPoint x: 632, startPoint y: 117, endPoint x: 562, endPoint y: 106, distance: 71.0
click at [631, 117] on icon "submit" at bounding box center [631, 117] width 6 height 6
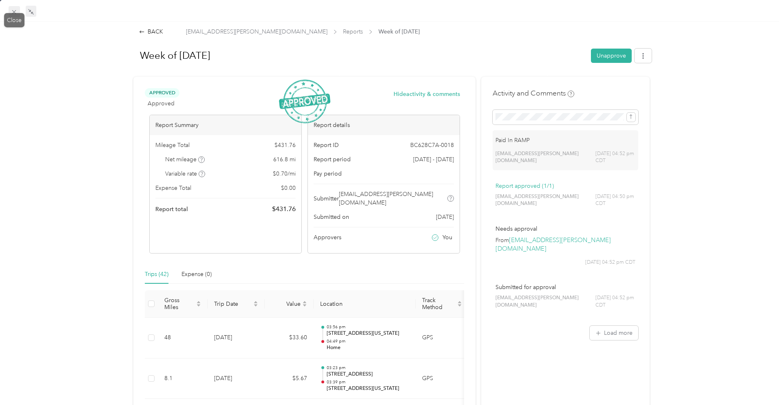
click at [18, 11] on span at bounding box center [14, 11] width 11 height 11
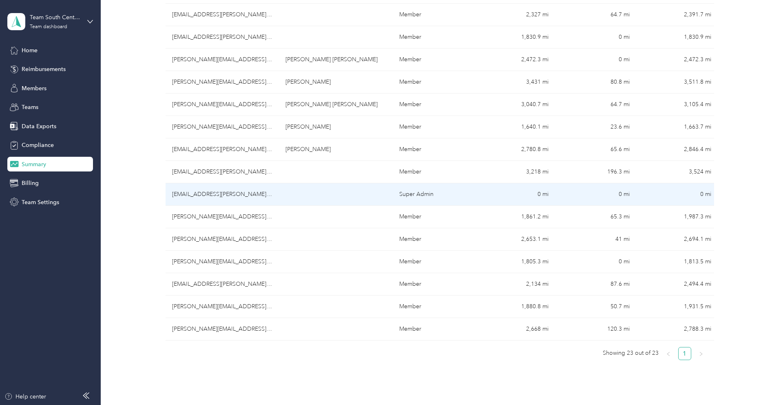
scroll to position [346, 0]
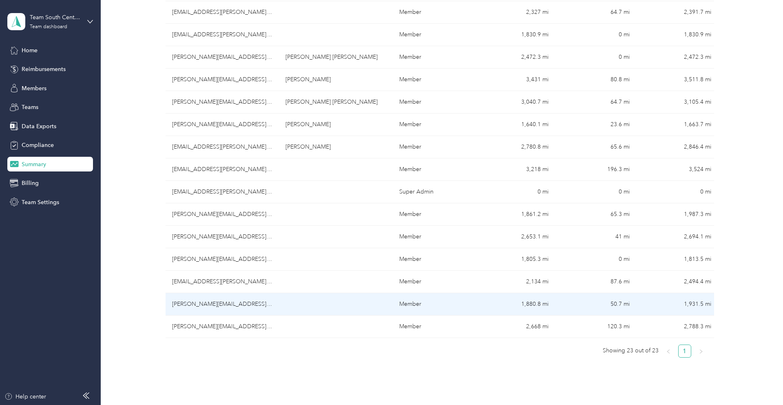
click at [230, 302] on td "[PERSON_NAME][EMAIL_ADDRESS][PERSON_NAME][DOMAIN_NAME]" at bounding box center [223, 304] width 114 height 22
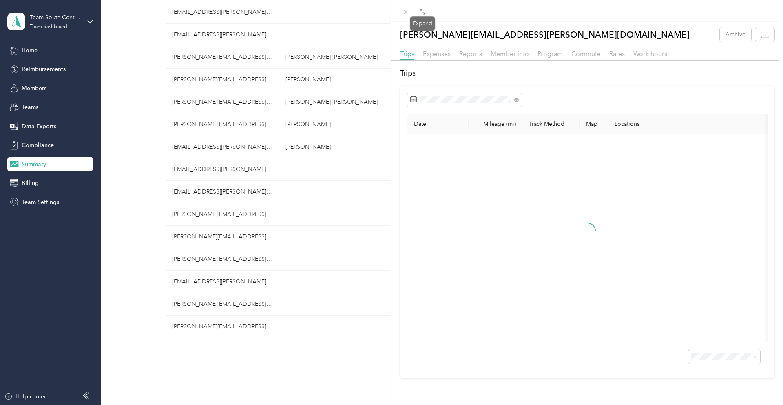
drag, startPoint x: 425, startPoint y: 13, endPoint x: 405, endPoint y: 16, distance: 21.1
click at [425, 13] on span at bounding box center [422, 11] width 11 height 11
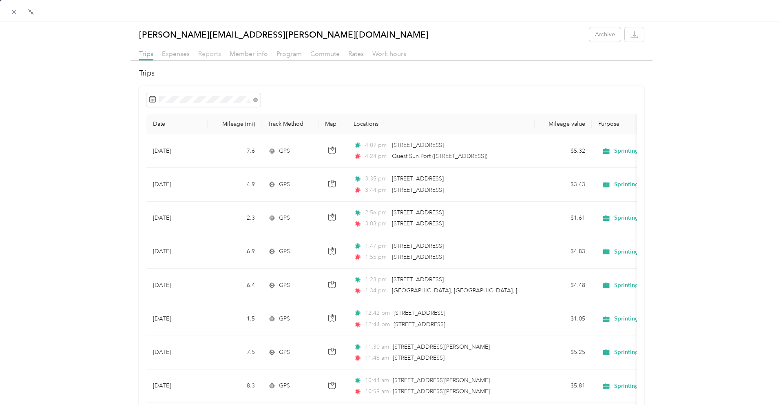
click at [209, 55] on span "Reports" at bounding box center [209, 54] width 23 height 8
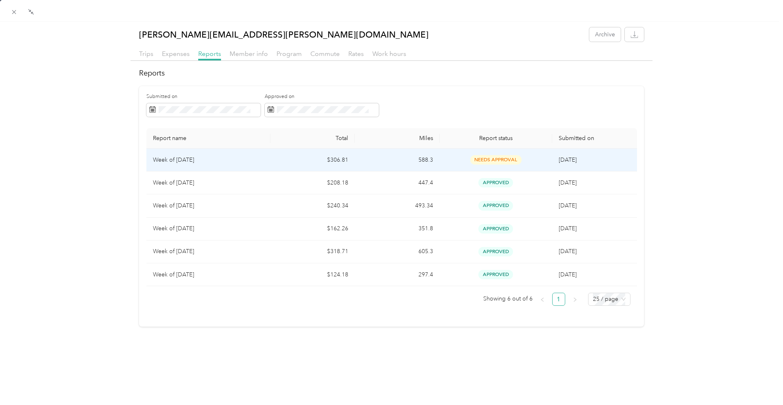
click at [286, 162] on td "$306.81" at bounding box center [312, 159] width 84 height 23
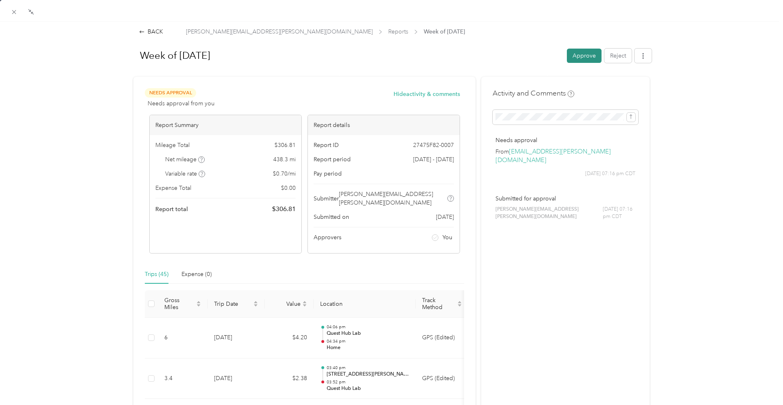
click at [581, 53] on button "Approve" at bounding box center [584, 56] width 35 height 14
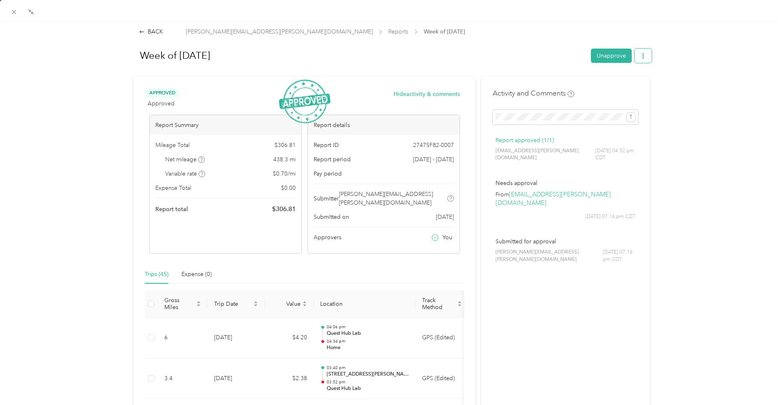
click at [641, 54] on icon "button" at bounding box center [643, 56] width 6 height 6
click at [628, 82] on span "Download" at bounding box center [619, 85] width 27 height 9
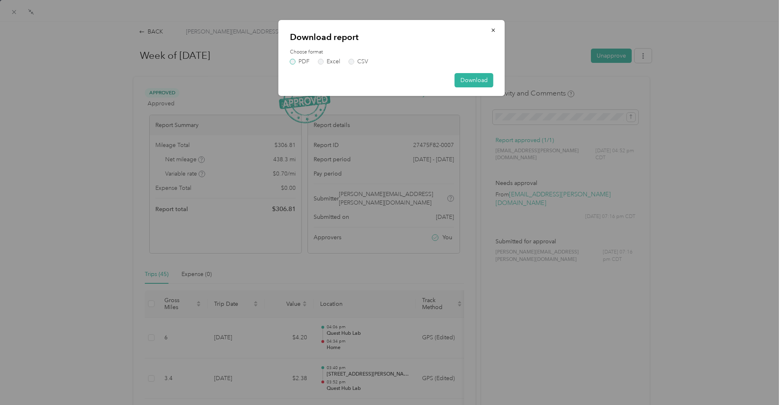
click at [297, 64] on label "PDF" at bounding box center [300, 62] width 20 height 6
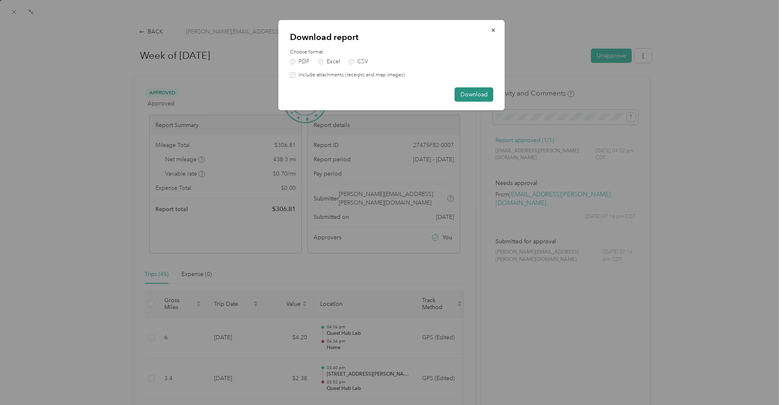
click at [471, 90] on button "Download" at bounding box center [474, 94] width 39 height 14
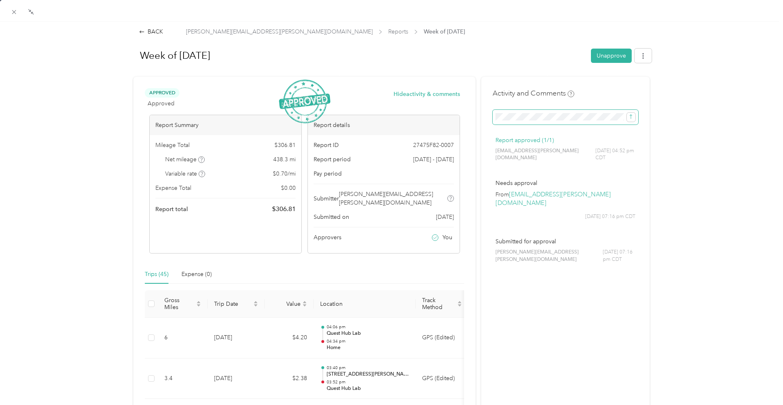
click at [512, 120] on span at bounding box center [566, 117] width 146 height 15
drag, startPoint x: 633, startPoint y: 118, endPoint x: 625, endPoint y: 116, distance: 8.1
click at [632, 118] on icon "submit" at bounding box center [631, 117] width 6 height 6
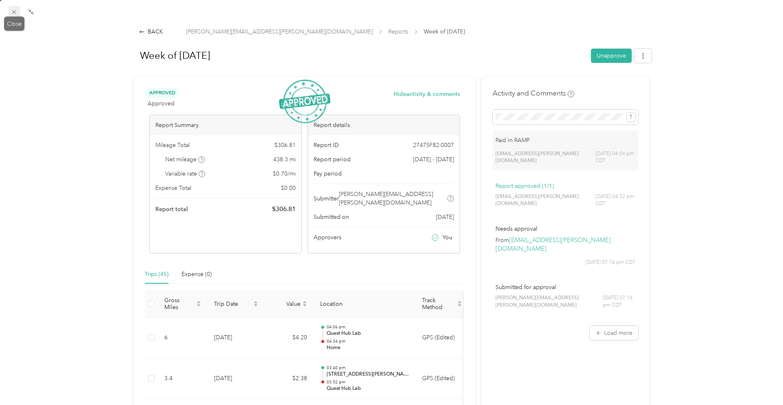
click at [17, 12] on icon at bounding box center [14, 12] width 7 height 7
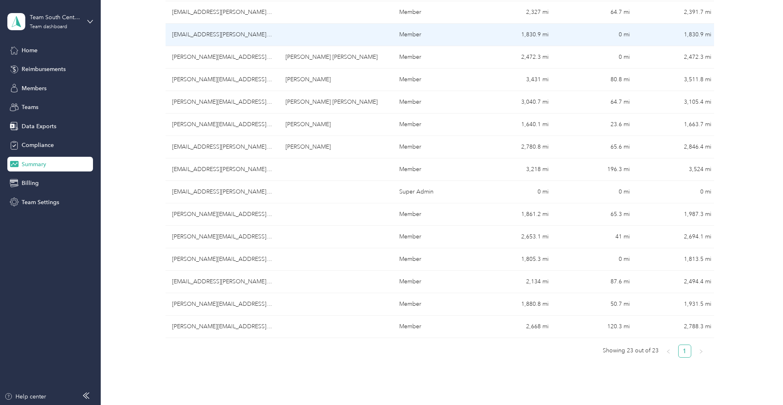
click at [221, 38] on td "[EMAIL_ADDRESS][PERSON_NAME][DOMAIN_NAME]" at bounding box center [223, 35] width 114 height 22
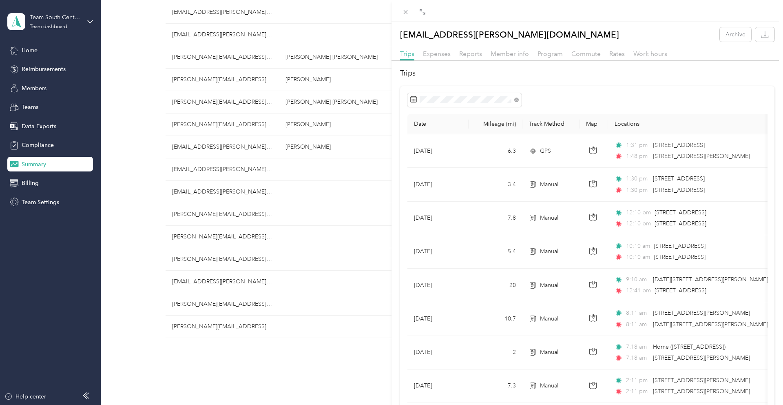
drag, startPoint x: 468, startPoint y: 54, endPoint x: 450, endPoint y: 45, distance: 20.1
click at [468, 54] on span "Reports" at bounding box center [470, 54] width 23 height 8
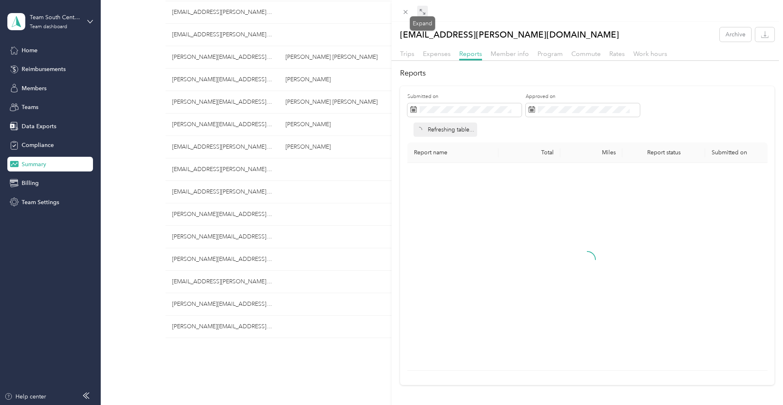
click at [423, 11] on icon at bounding box center [422, 12] width 7 height 7
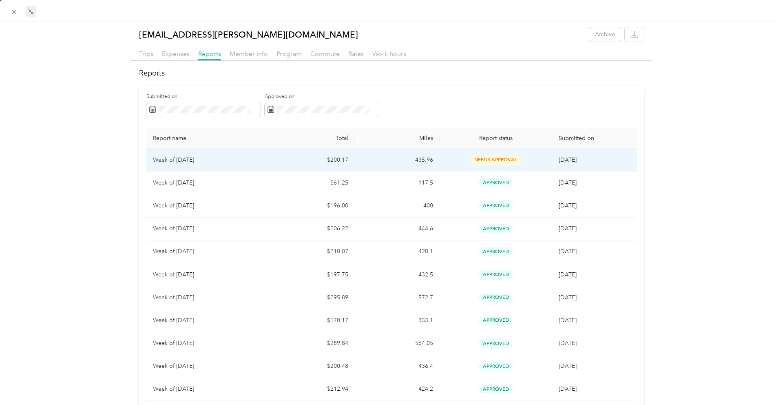
click at [301, 161] on td "$200.17" at bounding box center [312, 159] width 84 height 23
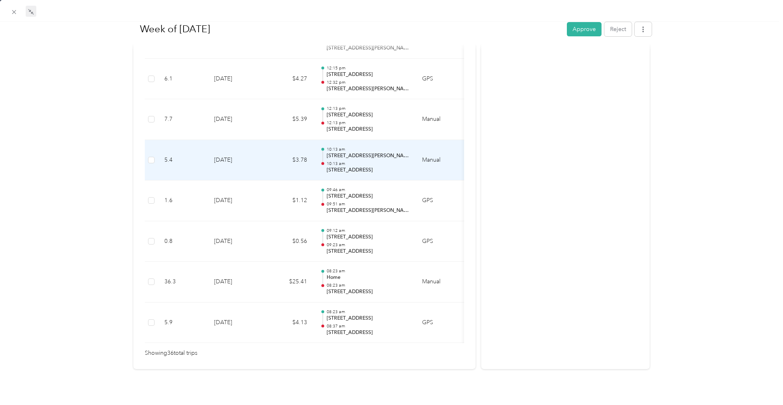
scroll to position [1441, 0]
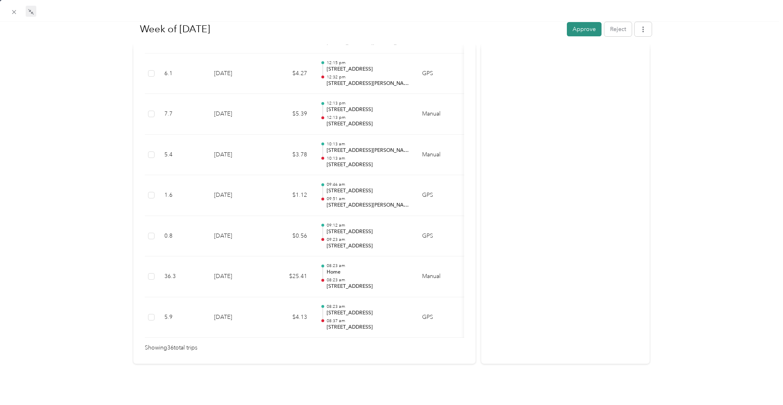
click at [572, 31] on button "Approve" at bounding box center [584, 29] width 35 height 14
click at [642, 32] on icon "button" at bounding box center [643, 29] width 6 height 6
click at [632, 58] on span "Download" at bounding box center [619, 59] width 27 height 9
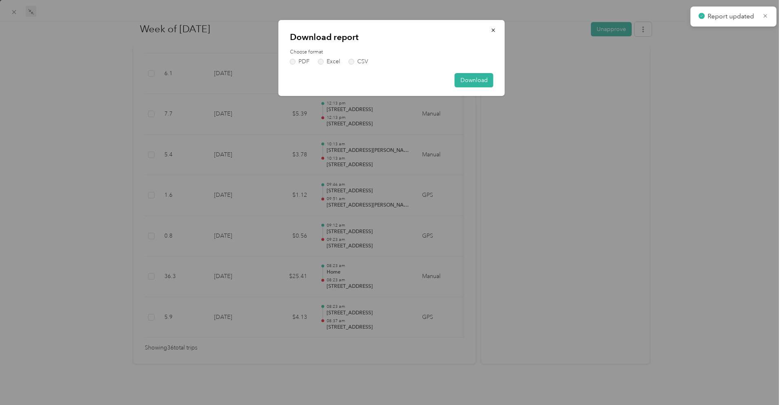
click at [311, 61] on div "PDF Excel CSV" at bounding box center [392, 62] width 204 height 6
click at [307, 61] on label "PDF" at bounding box center [300, 62] width 20 height 6
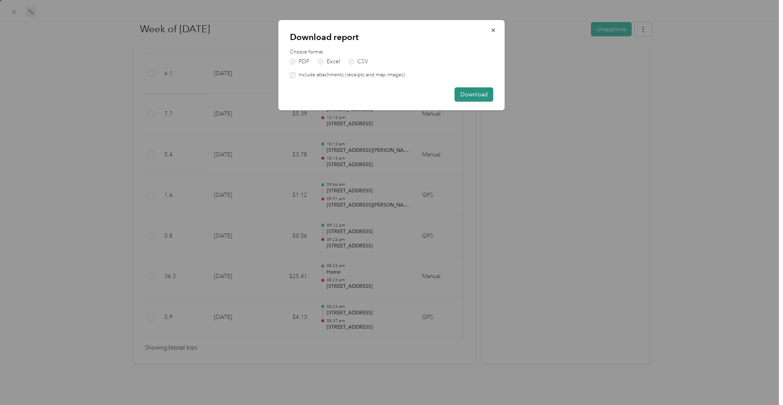
click at [471, 96] on button "Download" at bounding box center [474, 94] width 39 height 14
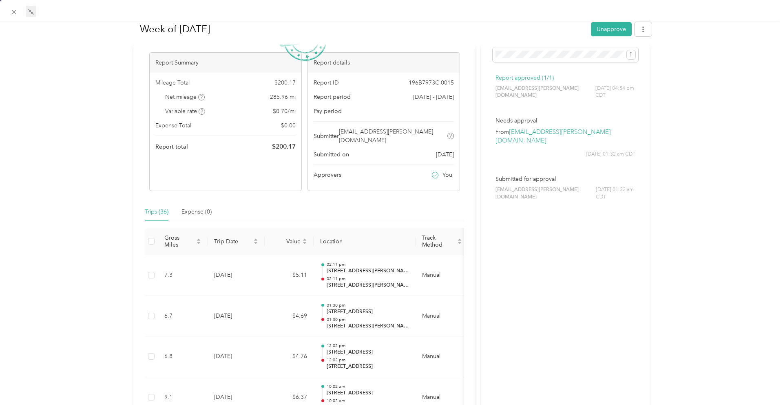
scroll to position [0, 0]
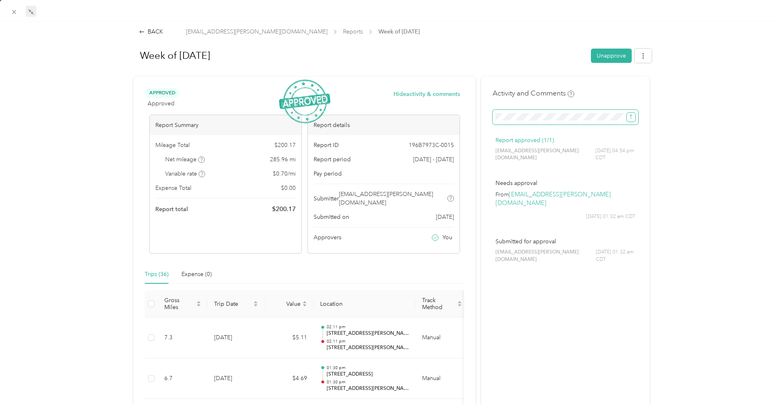
click at [631, 116] on icon "submit" at bounding box center [631, 117] width 2 height 4
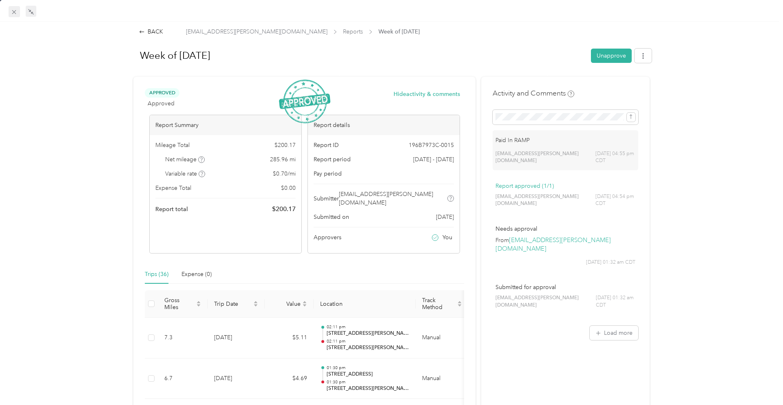
click at [16, 13] on icon at bounding box center [14, 12] width 7 height 7
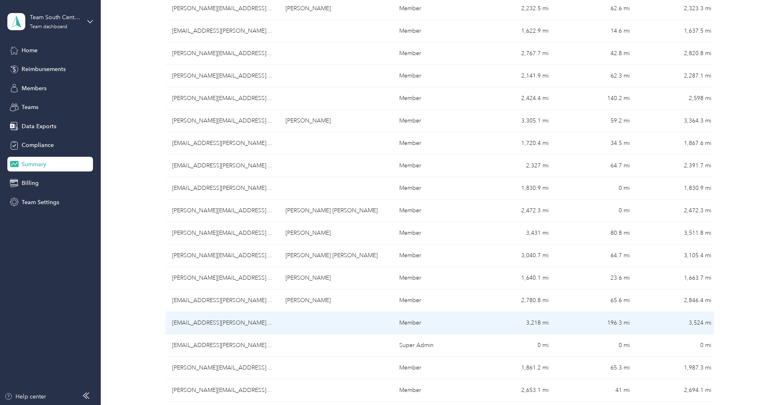
scroll to position [183, 0]
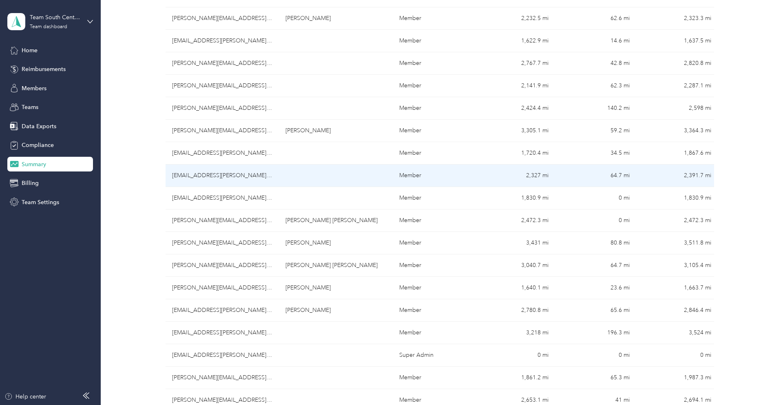
click at [224, 182] on td "[EMAIL_ADDRESS][PERSON_NAME][DOMAIN_NAME]" at bounding box center [223, 175] width 114 height 22
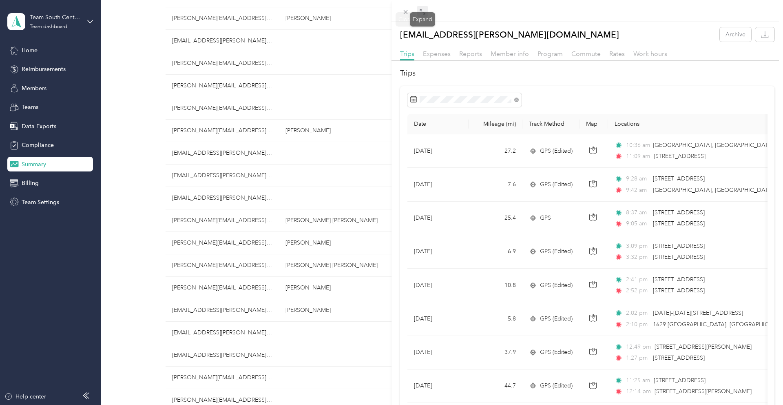
click at [425, 13] on icon at bounding box center [422, 12] width 7 height 7
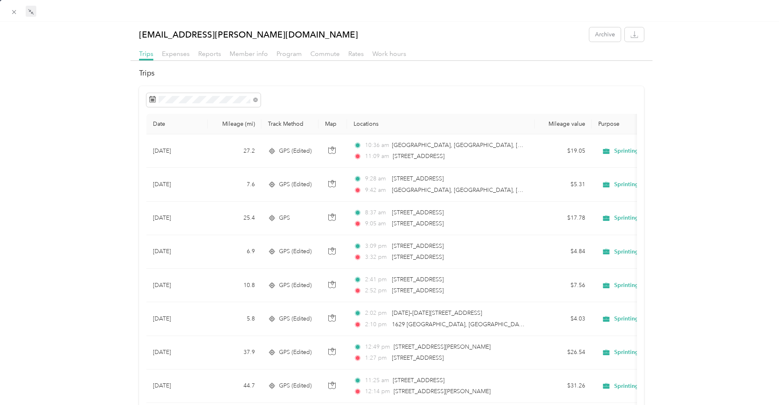
click at [208, 51] on span "Reports" at bounding box center [209, 54] width 23 height 8
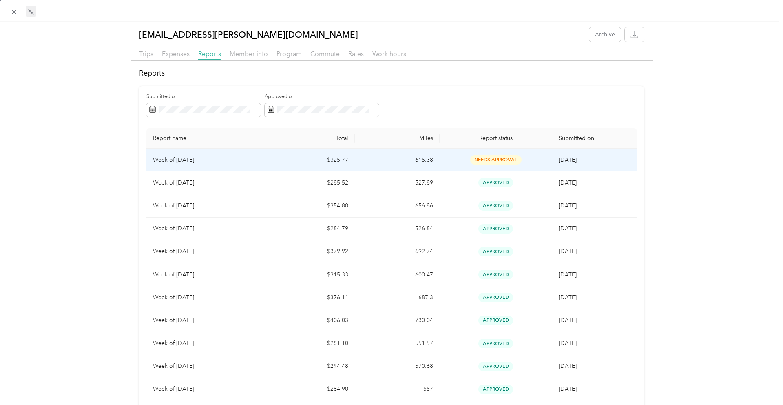
click at [371, 157] on td "615.38" at bounding box center [397, 159] width 84 height 23
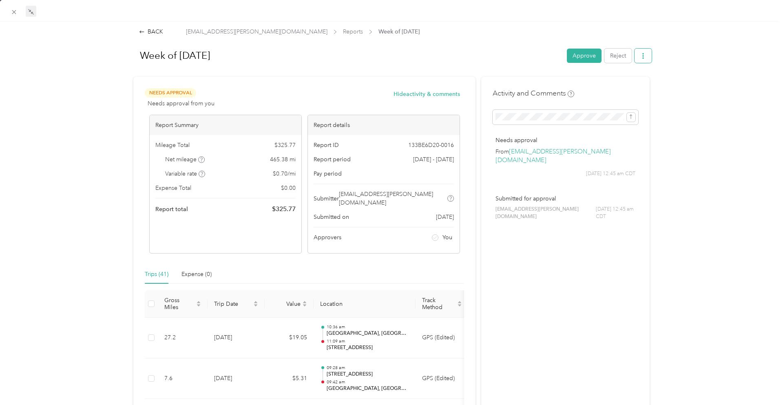
click at [646, 58] on button "button" at bounding box center [643, 56] width 17 height 14
click at [570, 56] on button "Approve" at bounding box center [584, 56] width 35 height 14
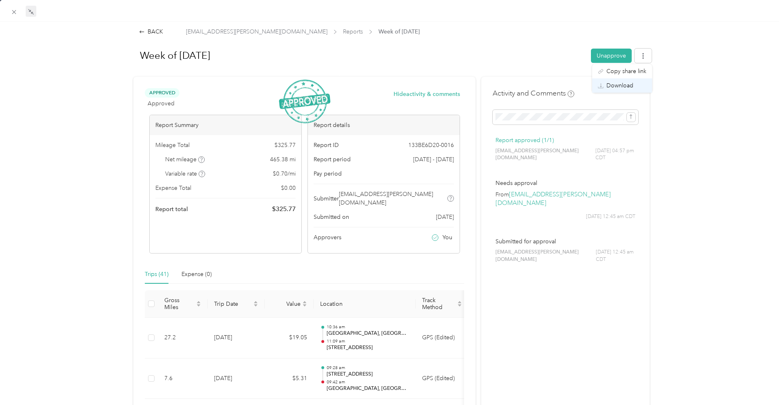
click at [615, 85] on span "Download" at bounding box center [619, 85] width 27 height 9
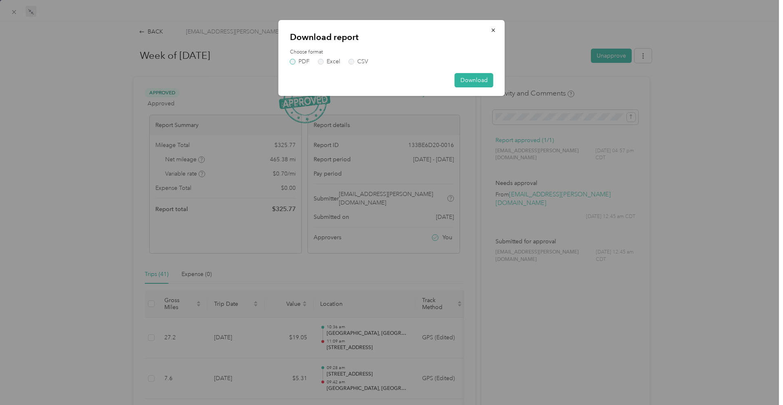
click at [296, 63] on label "PDF" at bounding box center [300, 62] width 20 height 6
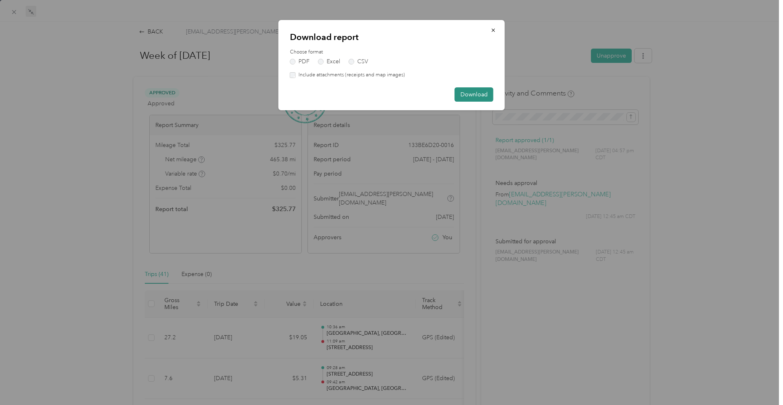
click at [475, 94] on button "Download" at bounding box center [474, 94] width 39 height 14
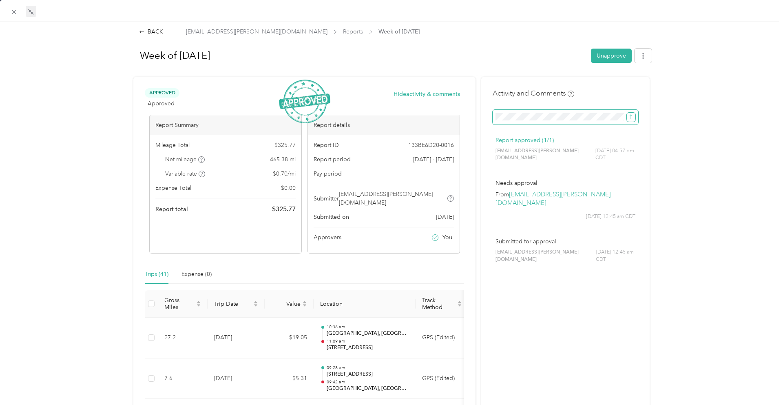
click at [630, 119] on icon "submit" at bounding box center [631, 117] width 6 height 6
